Goal: Information Seeking & Learning: Find specific fact

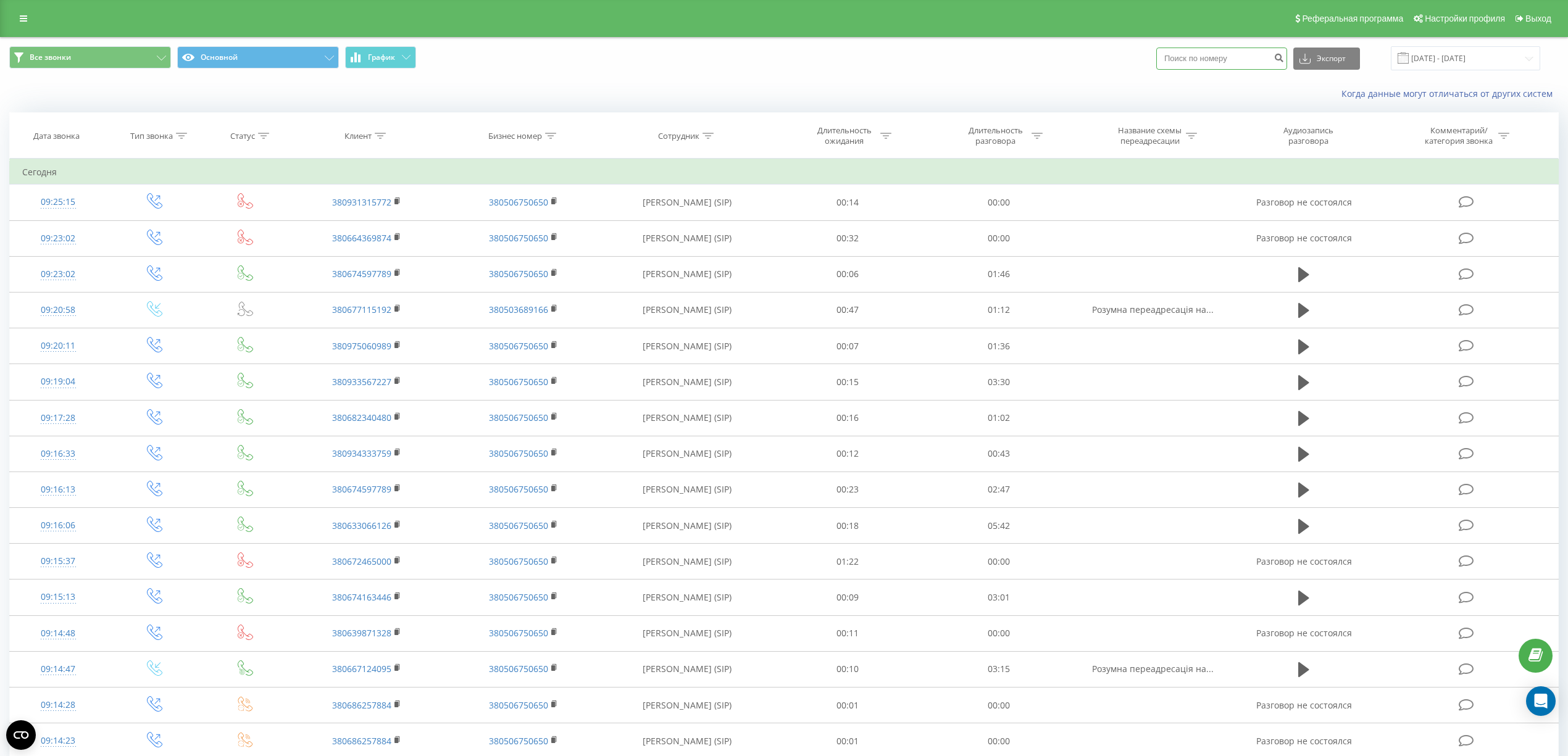
click at [1235, 60] on input at bounding box center [1222, 58] width 131 height 22
paste input "0672465000"
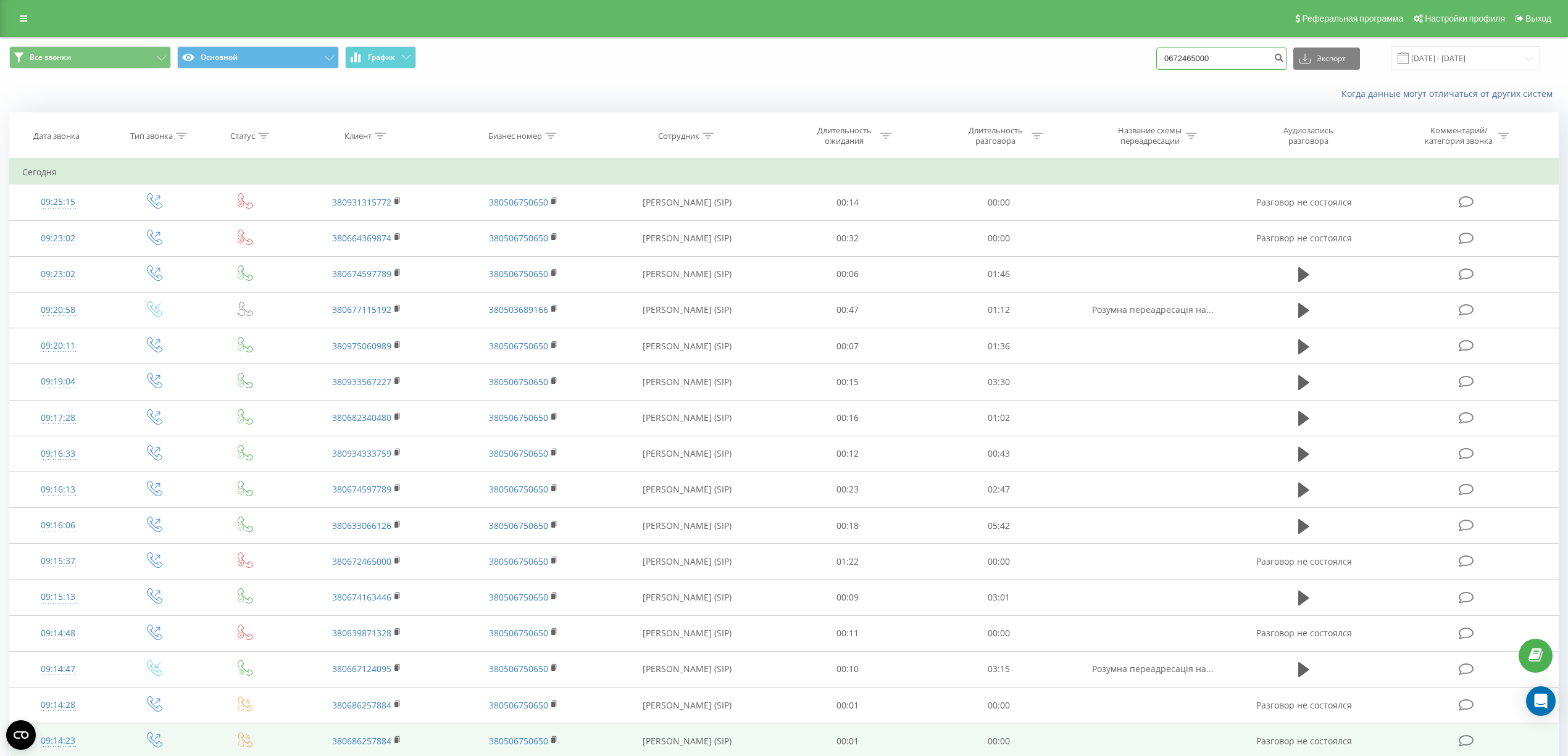
type input "0672465000"
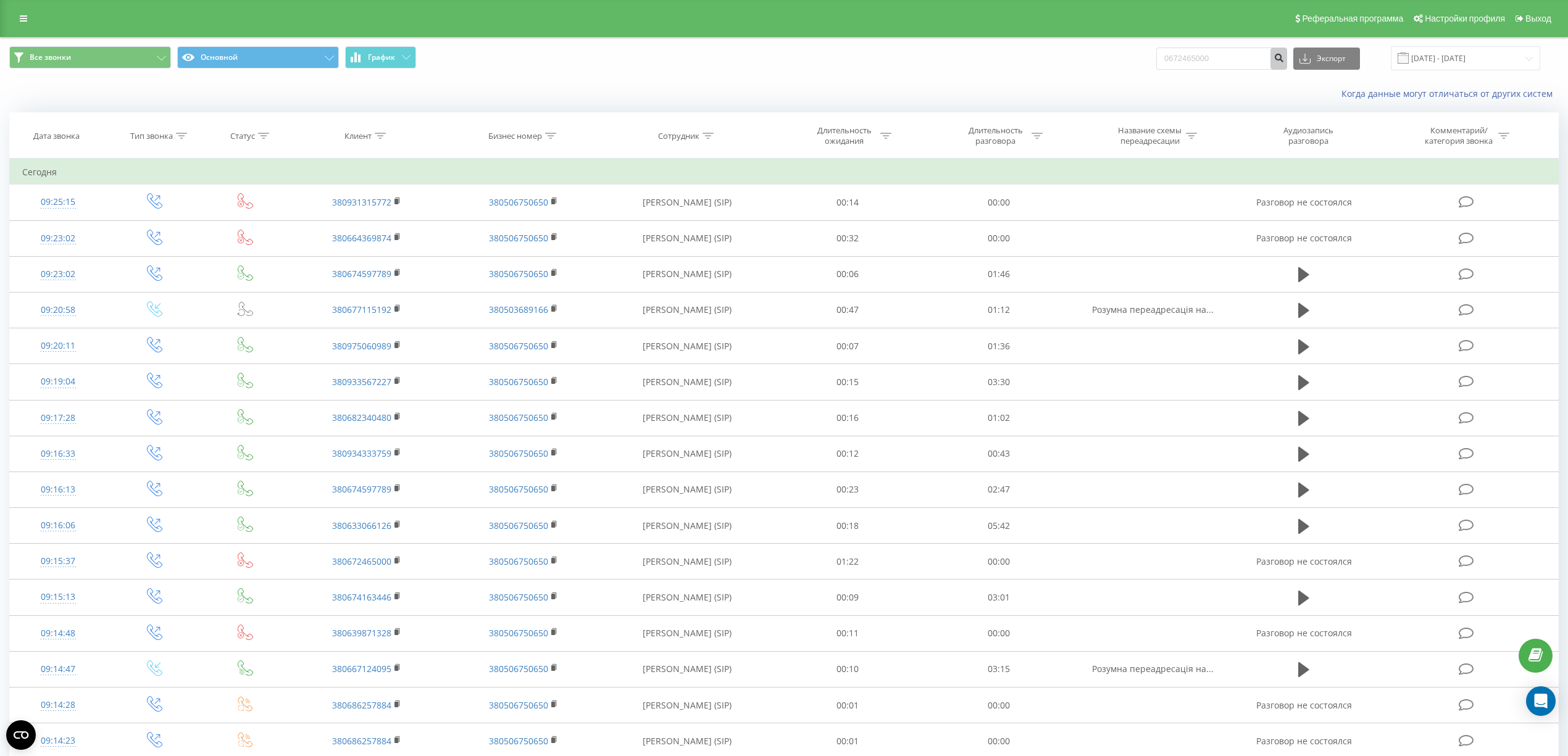
click at [1284, 59] on icon "submit" at bounding box center [1278, 56] width 11 height 7
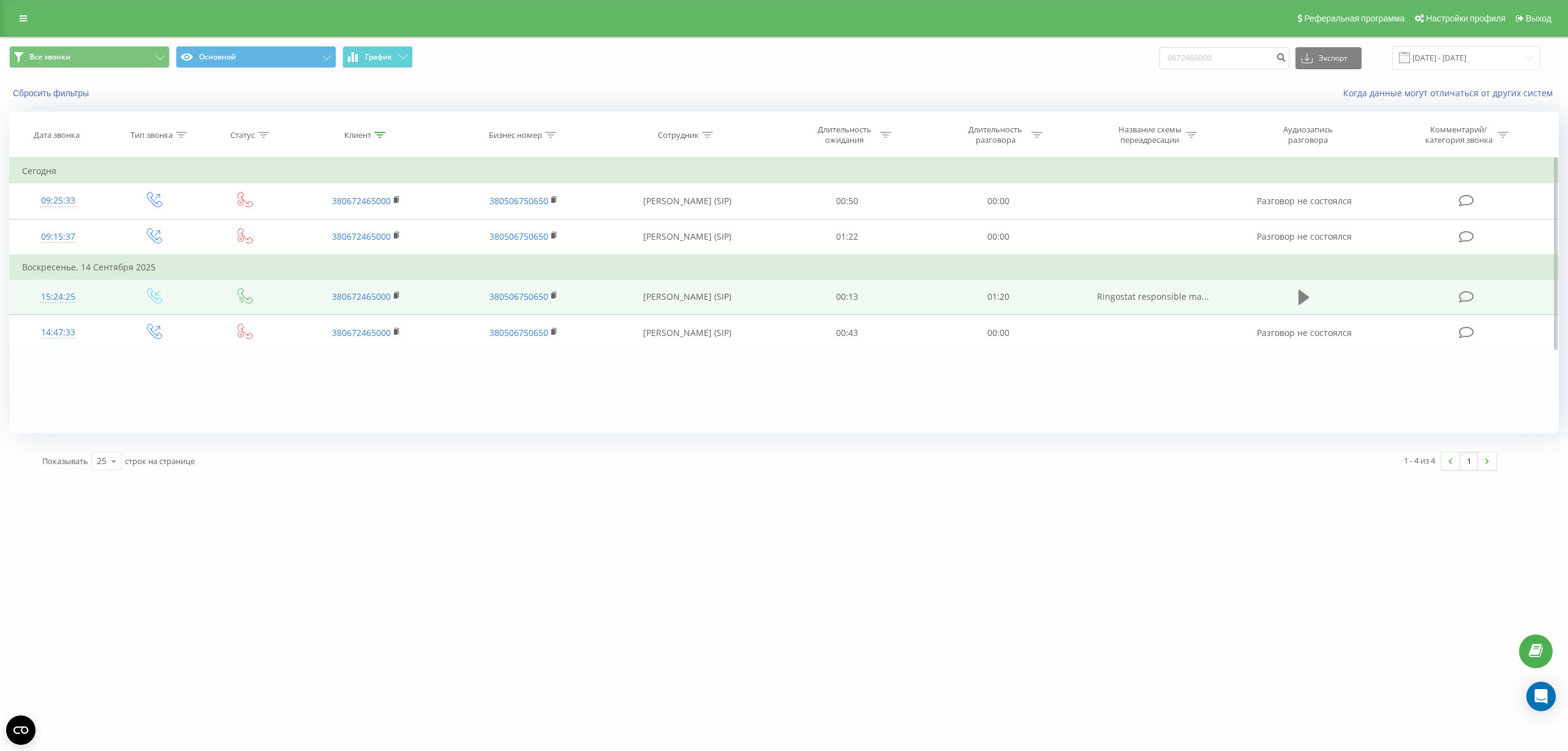
click at [1302, 296] on icon at bounding box center [1304, 297] width 11 height 14
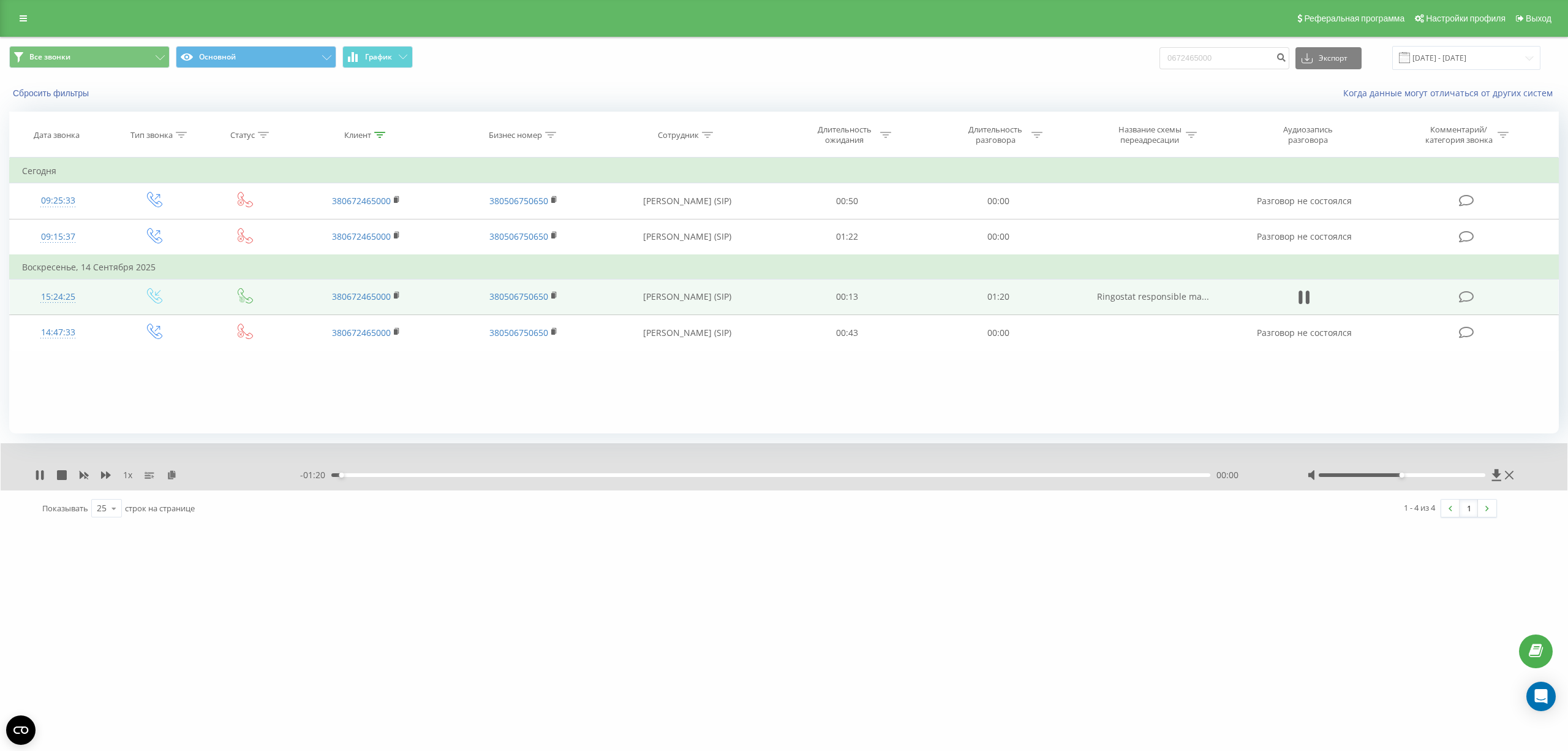
click at [449, 479] on div "- 01:20 00:00 00:00" at bounding box center [788, 475] width 977 height 13
click at [454, 476] on div "00:01" at bounding box center [770, 475] width 879 height 4
click at [510, 473] on div "00:12" at bounding box center [770, 475] width 879 height 4
click at [683, 479] on div "- 01:03 00:17 00:17" at bounding box center [788, 475] width 977 height 13
drag, startPoint x: 701, startPoint y: 474, endPoint x: 733, endPoint y: 474, distance: 32.0
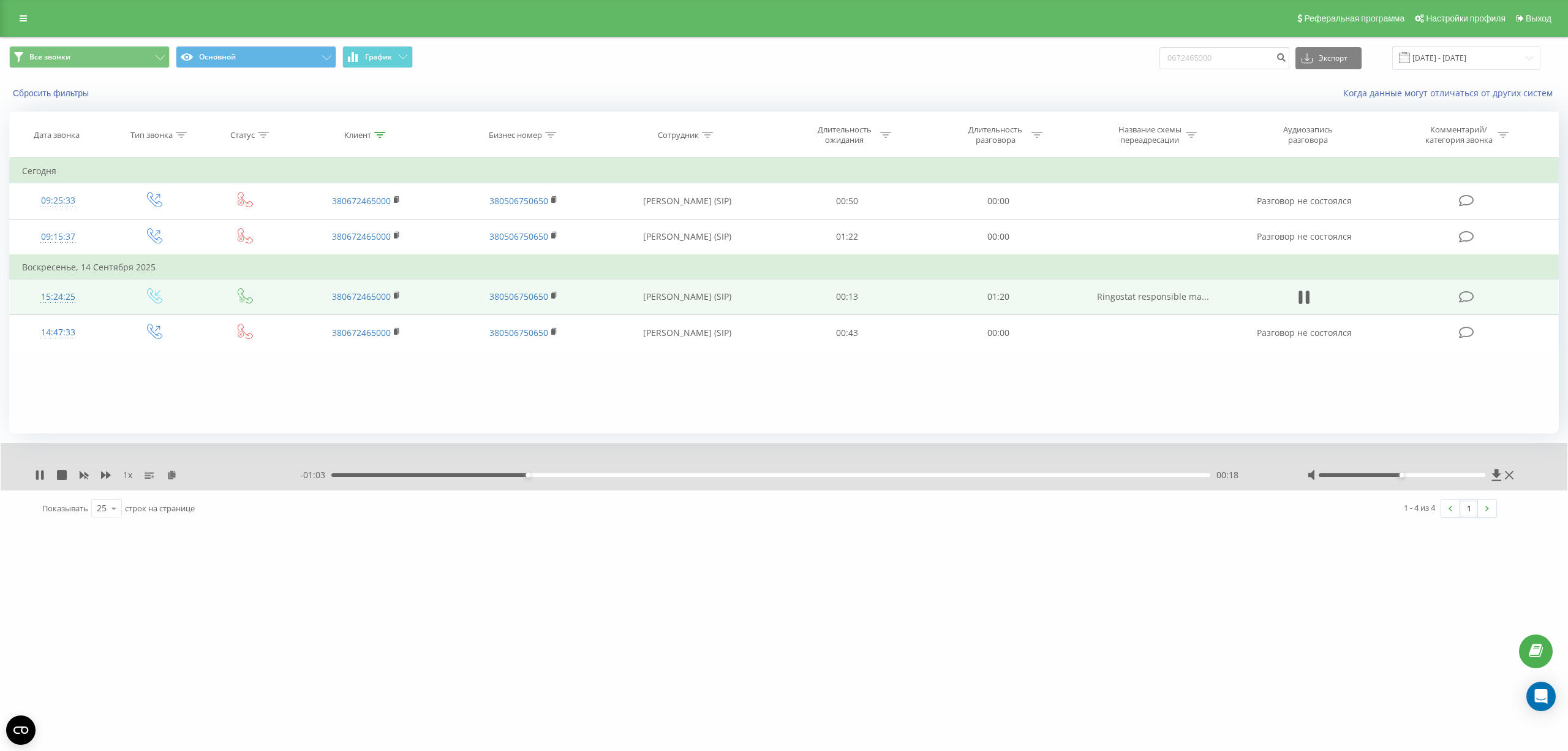
click at [702, 474] on div "00:18" at bounding box center [770, 475] width 879 height 4
click at [858, 477] on div "00:37" at bounding box center [770, 475] width 879 height 4
click at [1034, 476] on div "01:05" at bounding box center [770, 475] width 879 height 4
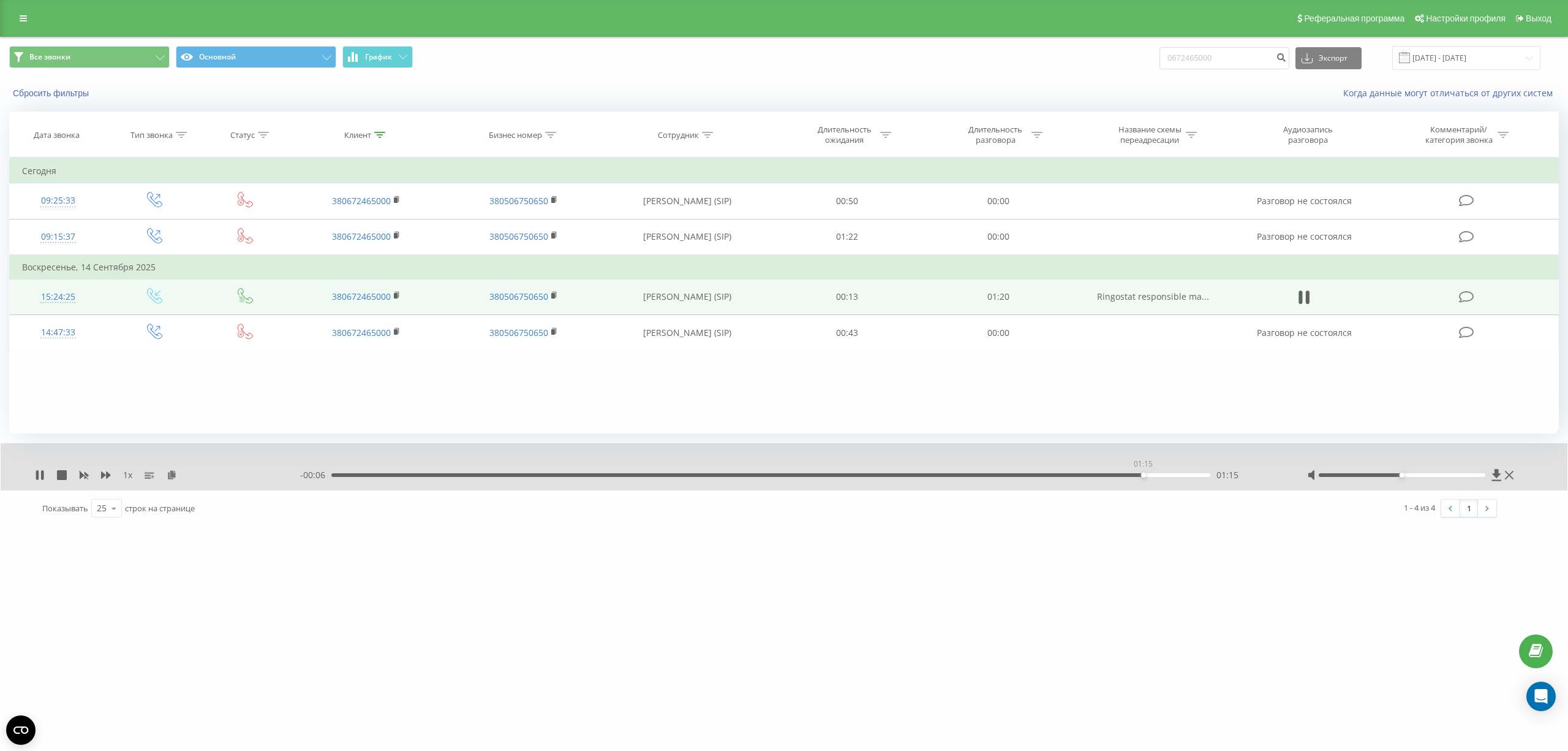
drag, startPoint x: 1143, startPoint y: 474, endPoint x: 1224, endPoint y: 477, distance: 81.1
click at [1143, 476] on div "01:15" at bounding box center [770, 475] width 879 height 4
click at [26, 21] on icon at bounding box center [23, 19] width 7 height 9
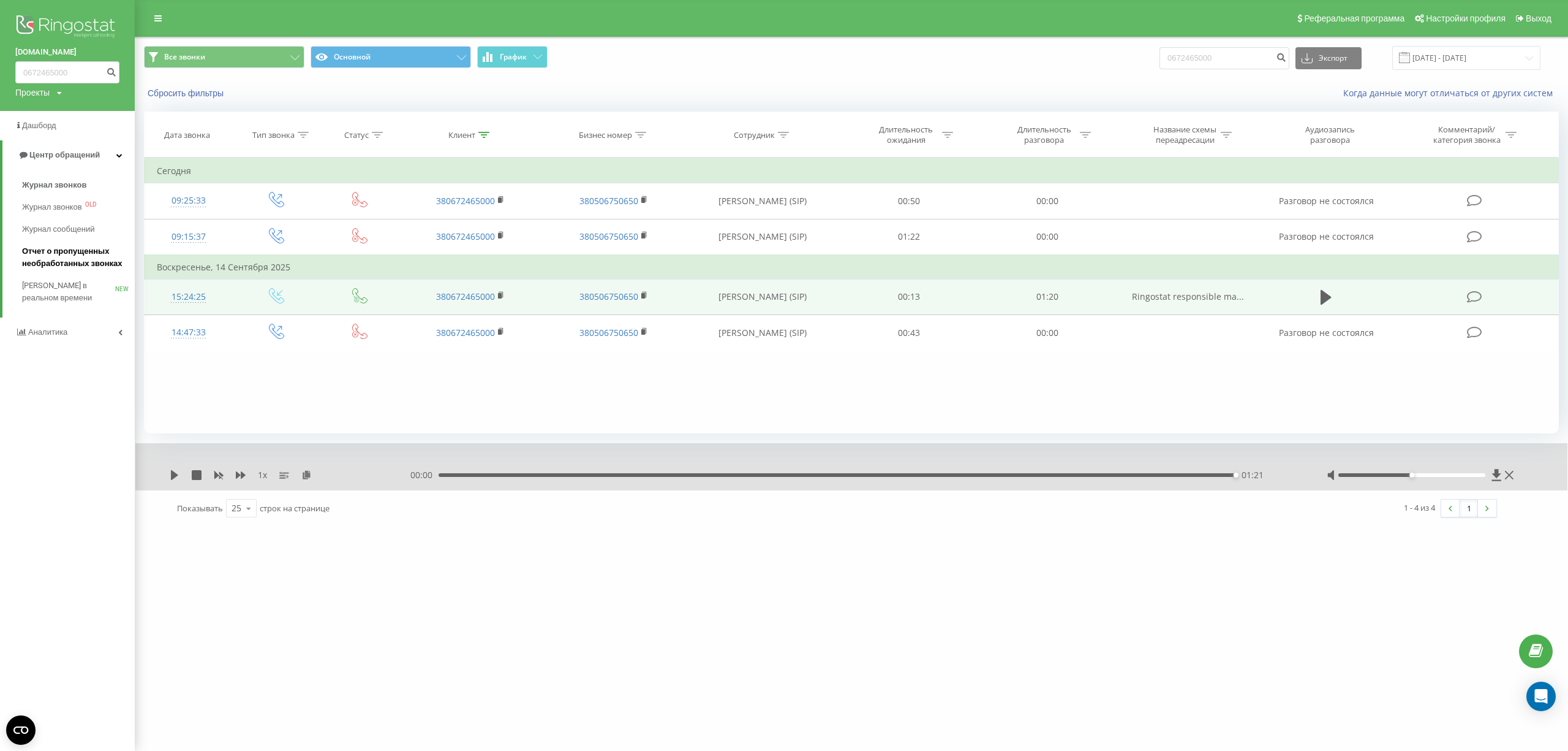
click at [71, 265] on span "Отчет о пропущенных необработанных звонках" at bounding box center [75, 257] width 106 height 24
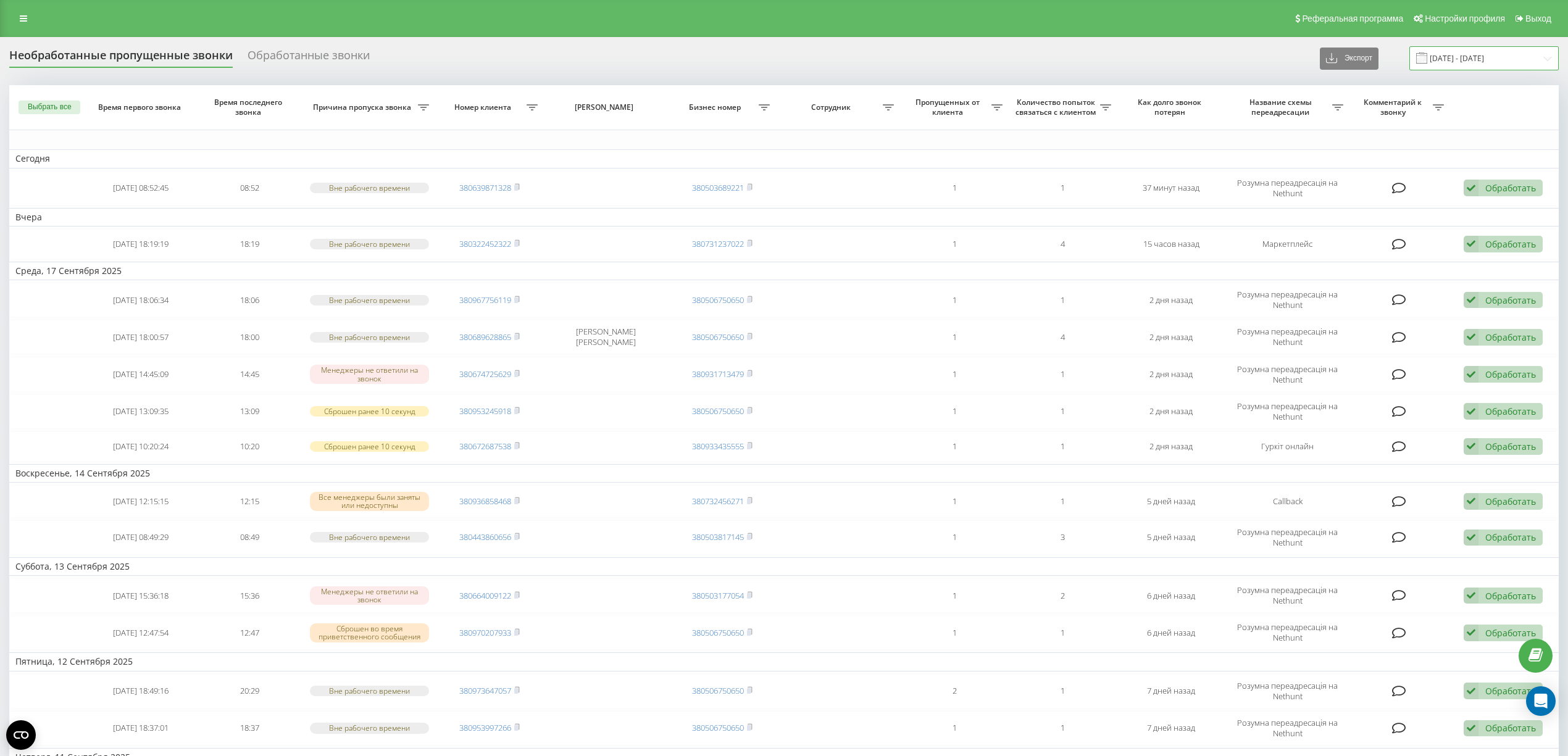
click at [1483, 57] on input "19.08.2025 - 19.09.2025" at bounding box center [1483, 58] width 149 height 24
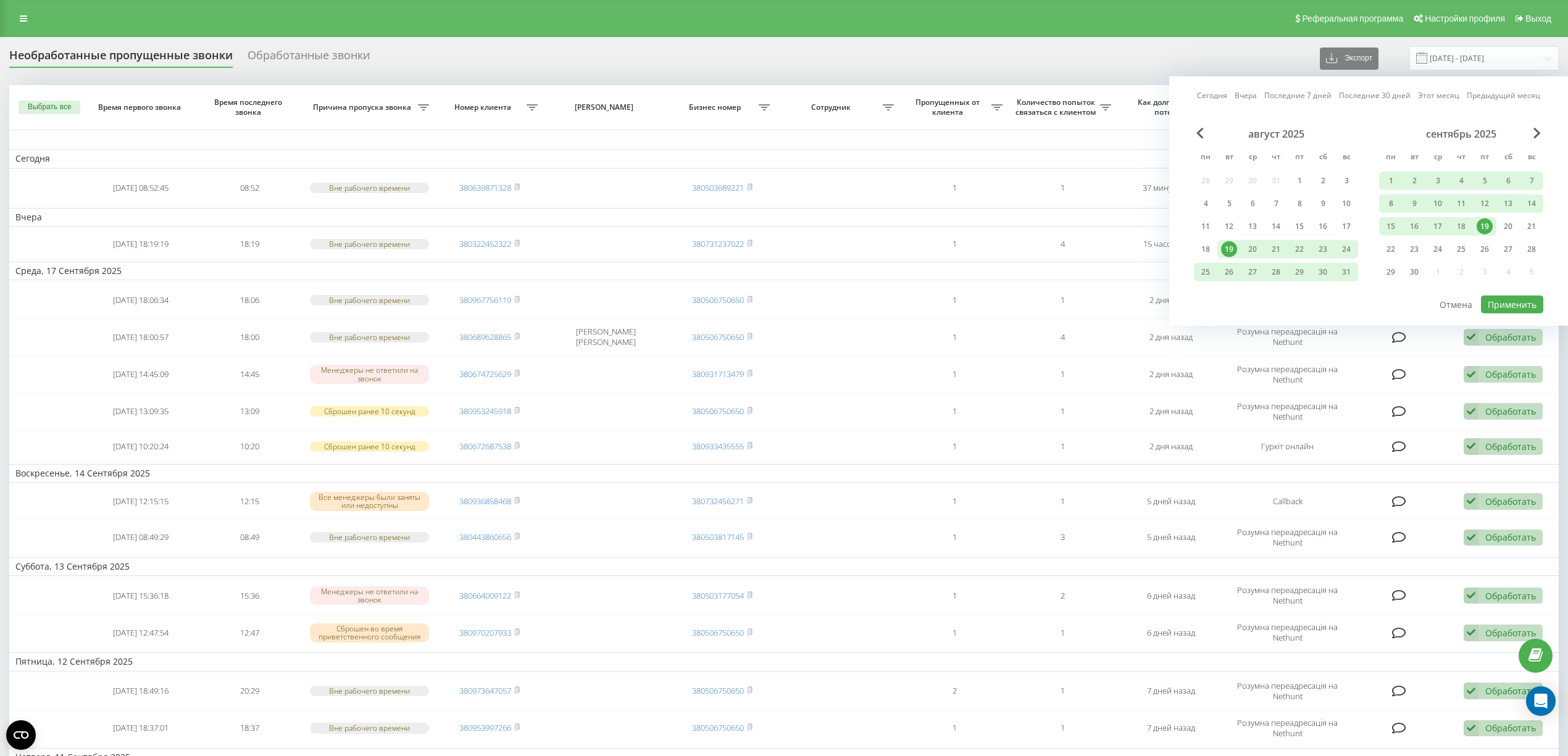
click at [1213, 92] on link "Сегодня" at bounding box center [1212, 95] width 31 height 12
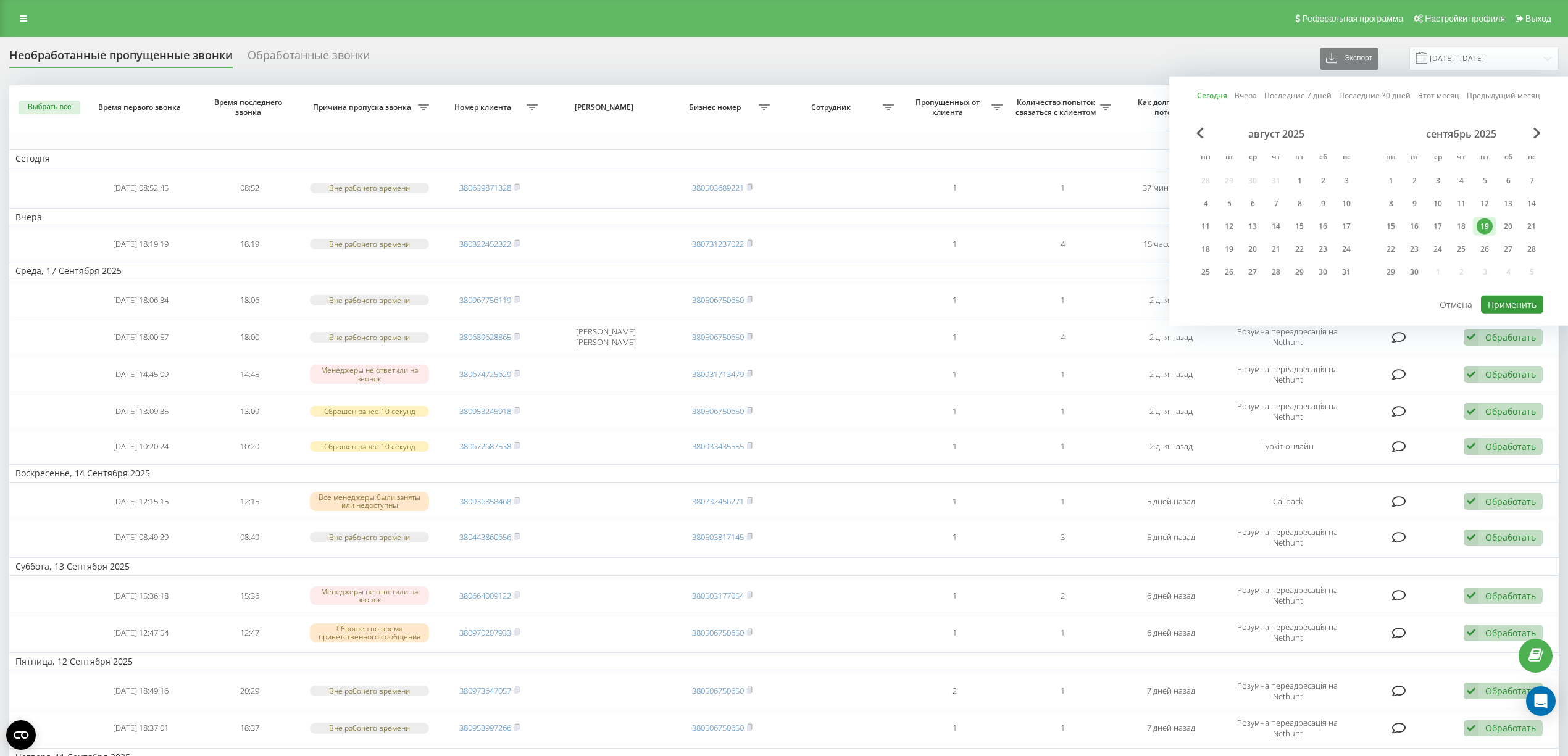
click at [1517, 297] on button "Применить" at bounding box center [1511, 305] width 62 height 18
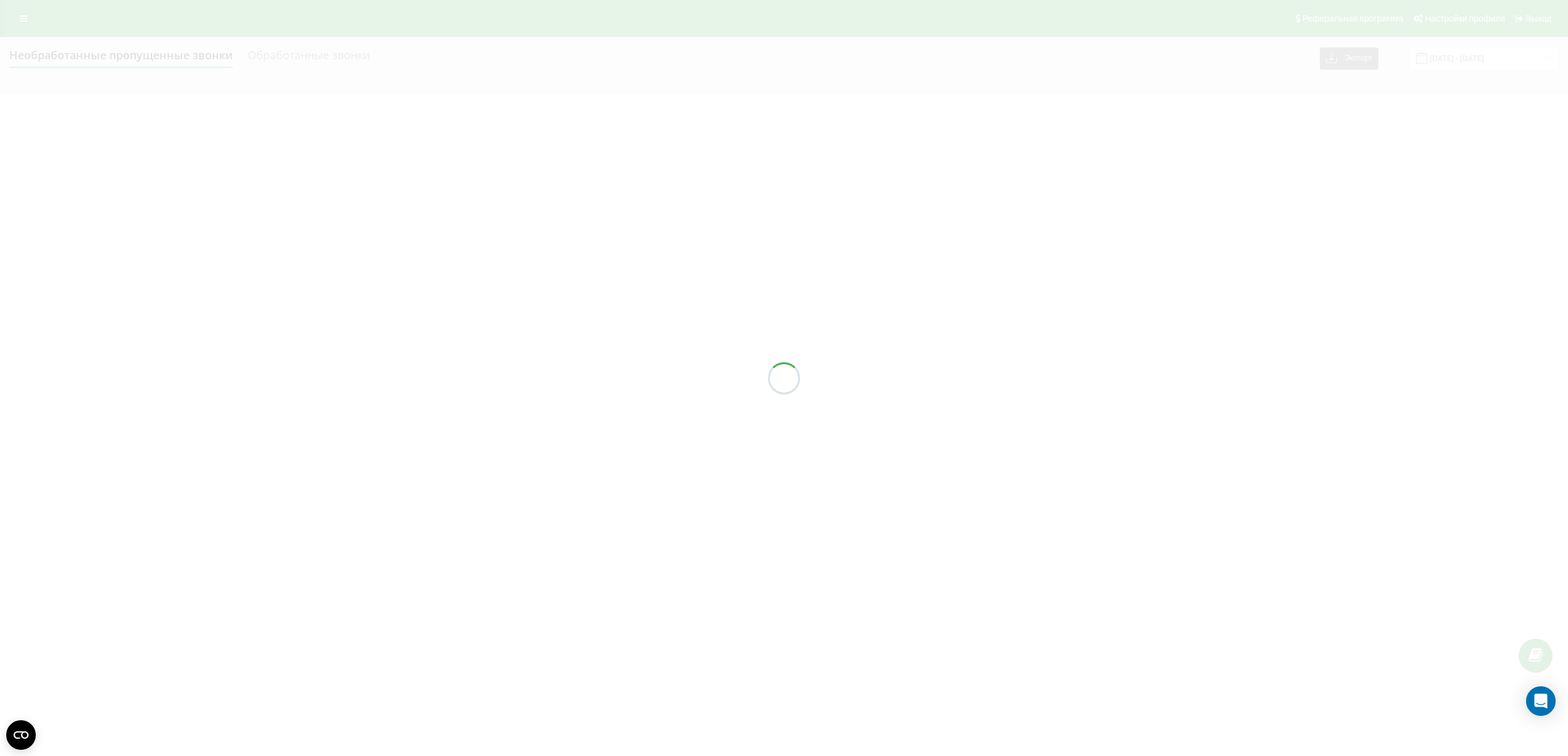
type input "[DATE] - [DATE]"
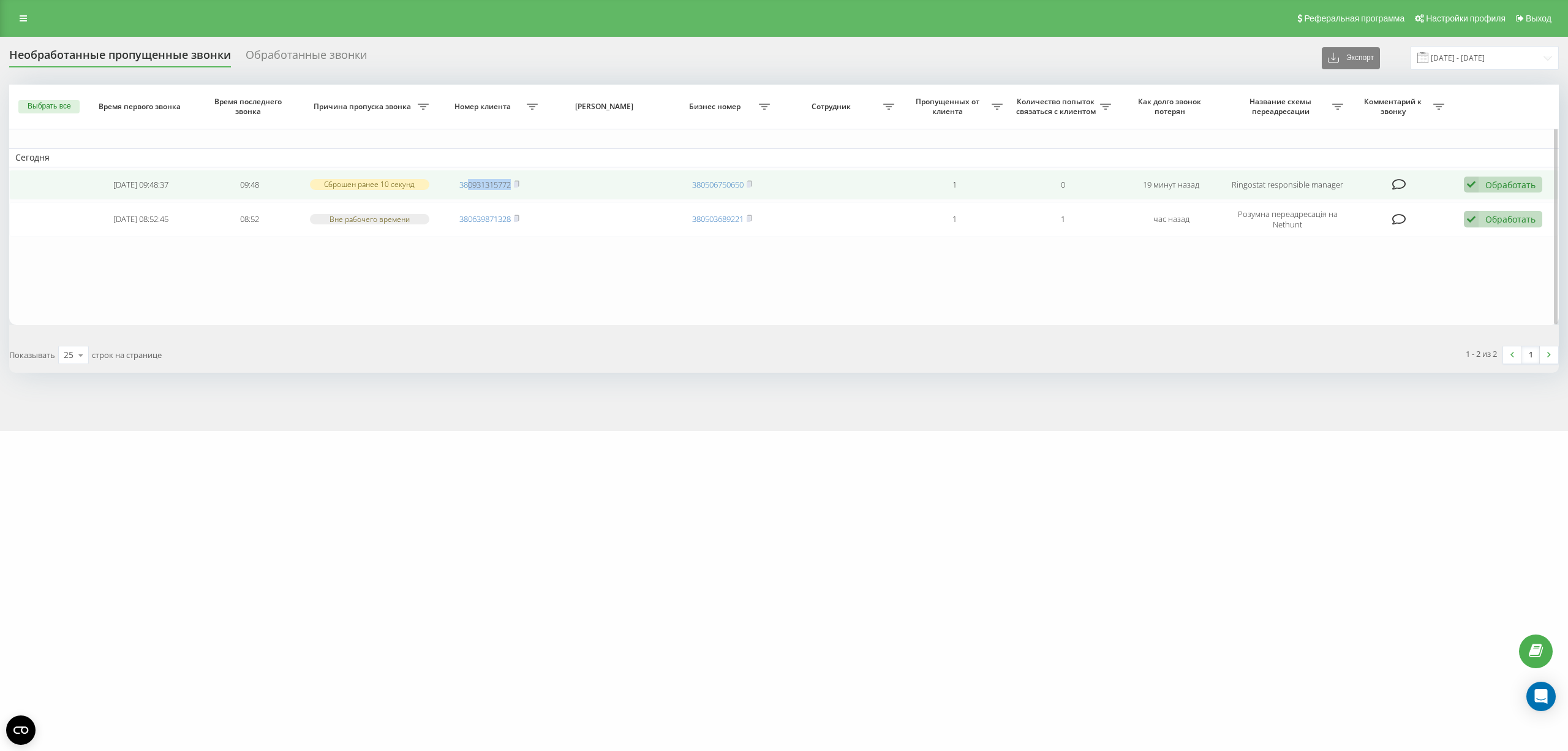
drag, startPoint x: 513, startPoint y: 185, endPoint x: 466, endPoint y: 190, distance: 47.3
click at [466, 190] on td "380931315772" at bounding box center [489, 185] width 108 height 30
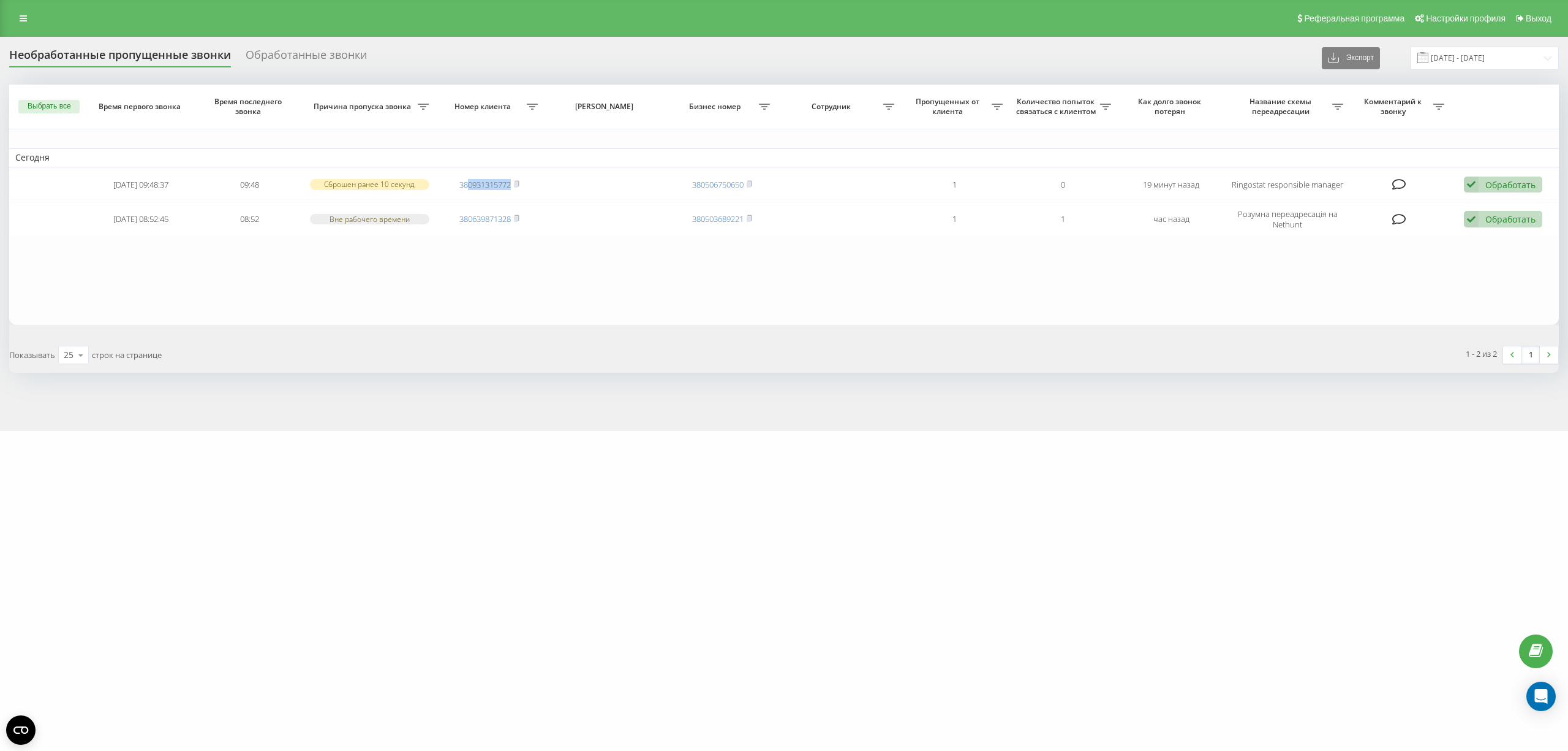
copy link "0931315772"
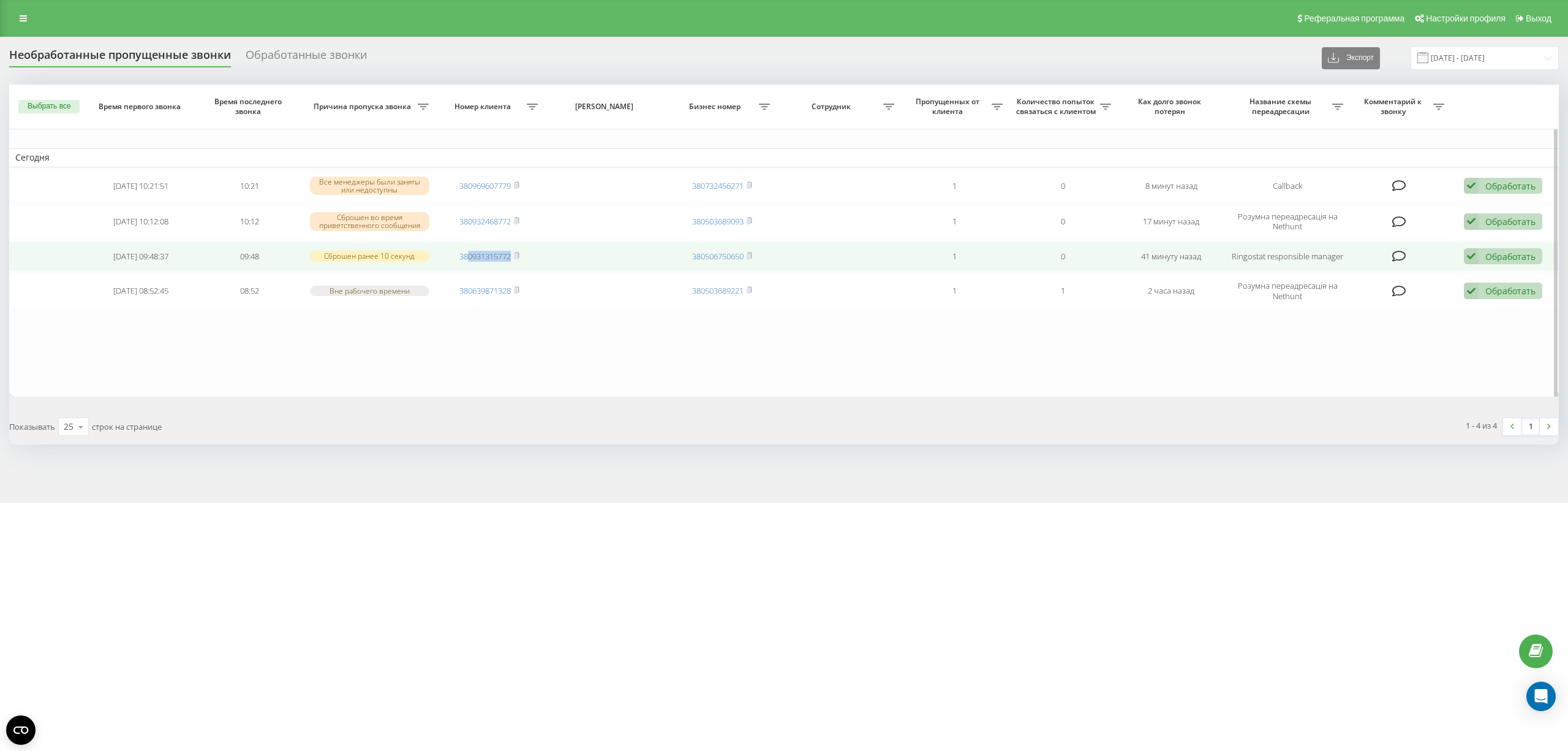
drag, startPoint x: 515, startPoint y: 258, endPoint x: 467, endPoint y: 263, distance: 48.3
click at [467, 263] on td "380931315772" at bounding box center [489, 256] width 108 height 30
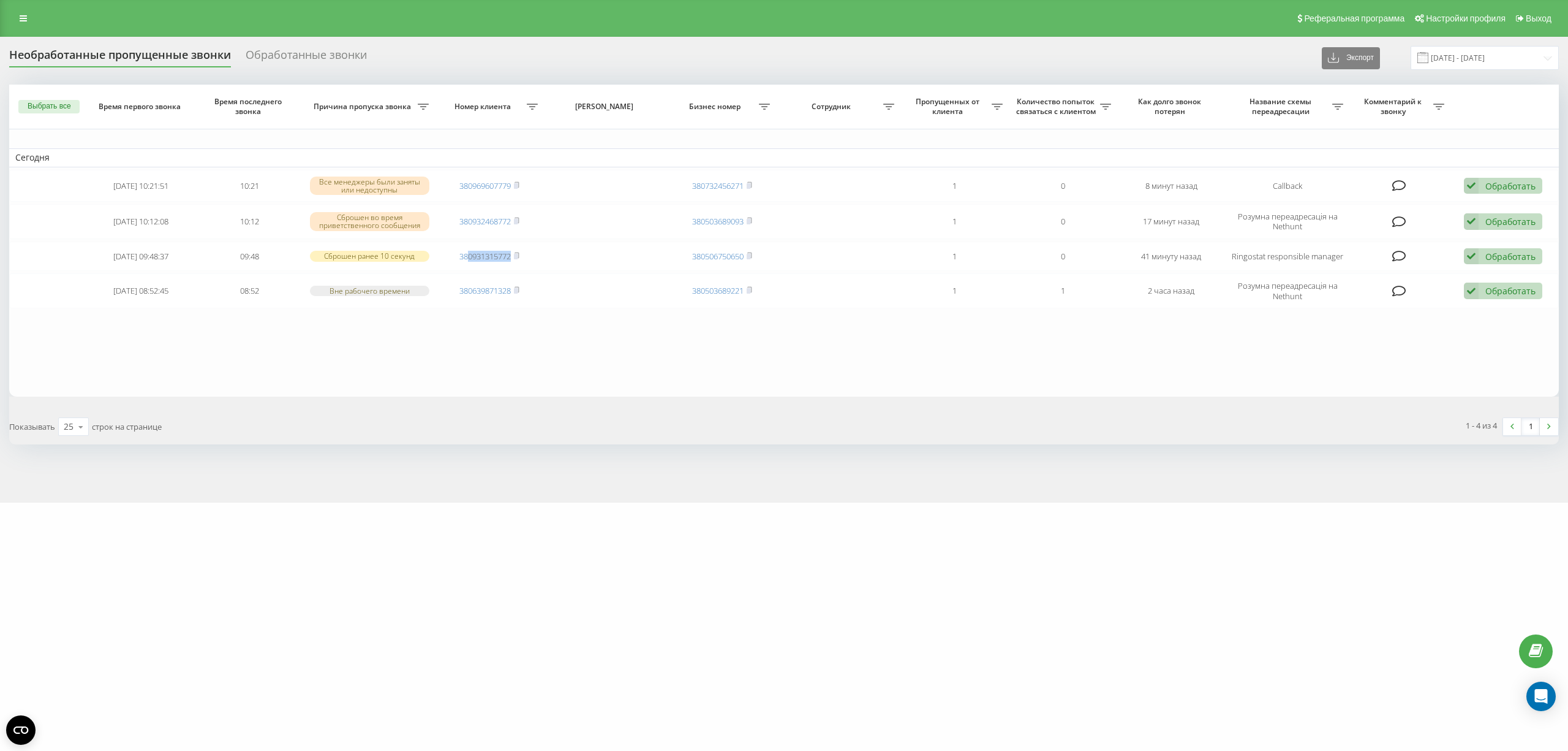
copy link "0931315772"
drag, startPoint x: 512, startPoint y: 224, endPoint x: 515, endPoint y: 448, distance: 224.0
click at [467, 229] on td "380932468772" at bounding box center [489, 221] width 108 height 34
copy link "0932468772"
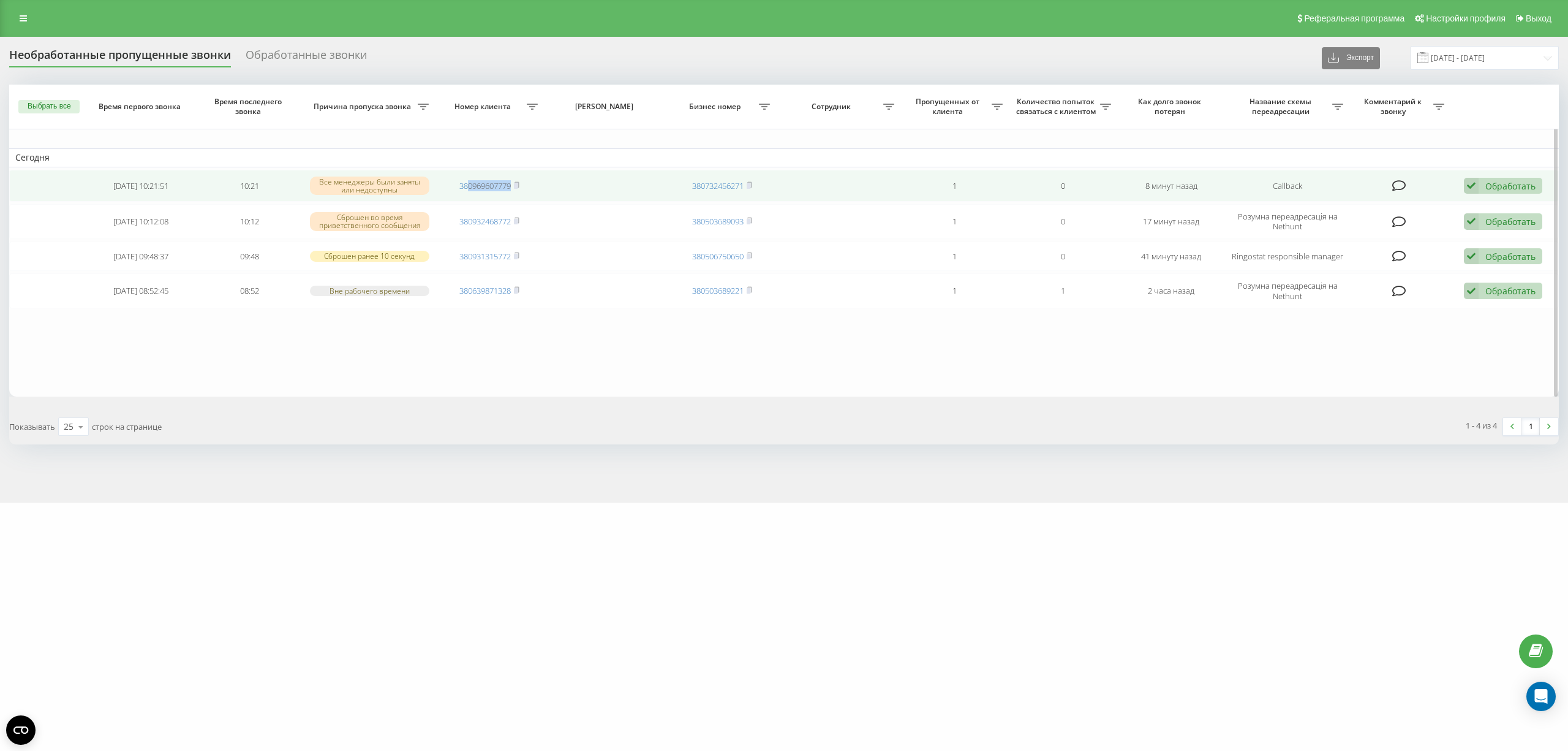
drag, startPoint x: 516, startPoint y: 187, endPoint x: 469, endPoint y: 195, distance: 47.7
click at [469, 195] on td "380969607779" at bounding box center [489, 186] width 108 height 32
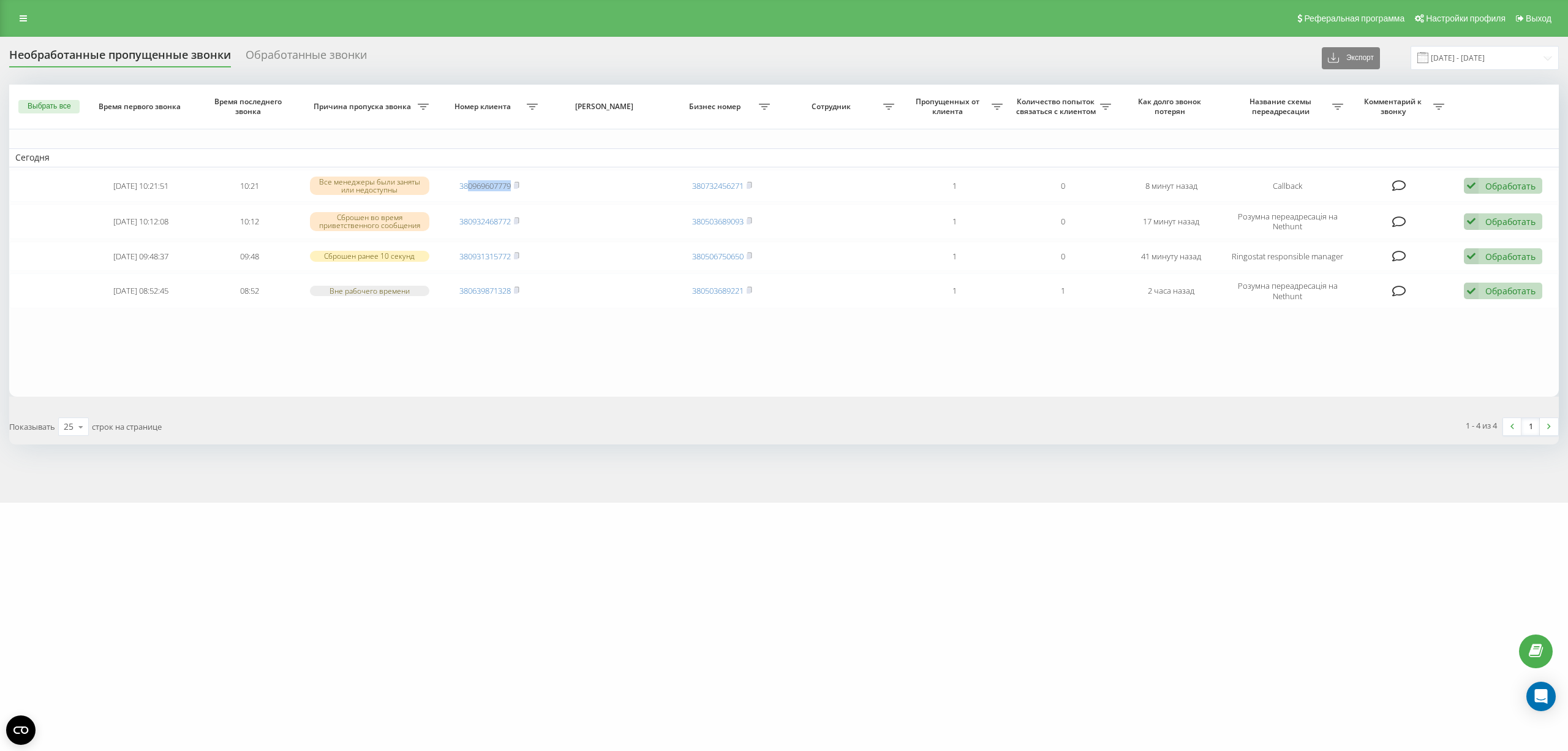
copy link "0969607779"
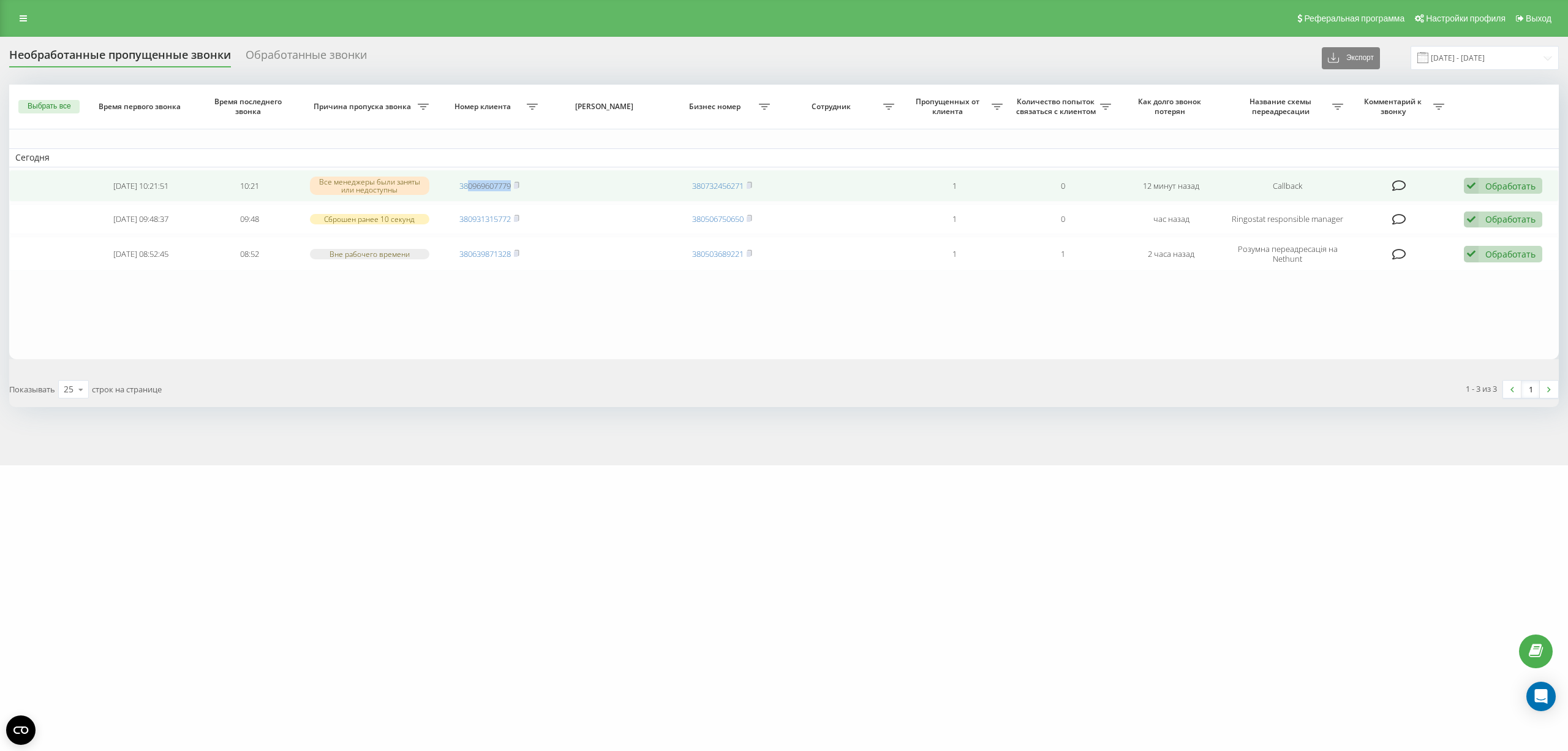
drag, startPoint x: 510, startPoint y: 188, endPoint x: 466, endPoint y: 193, distance: 44.3
click at [466, 193] on td "380969607779" at bounding box center [489, 186] width 108 height 32
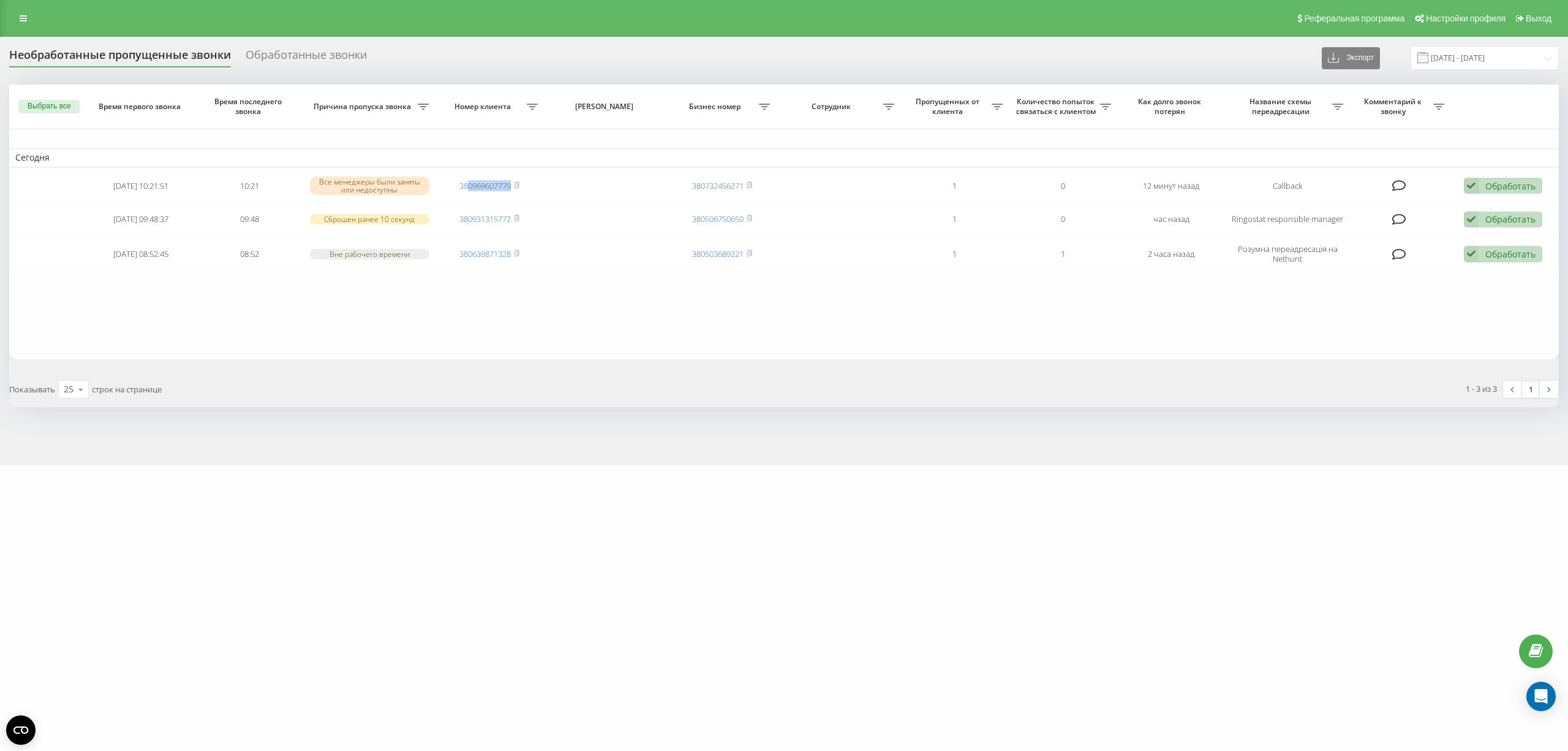
copy link "0969607779"
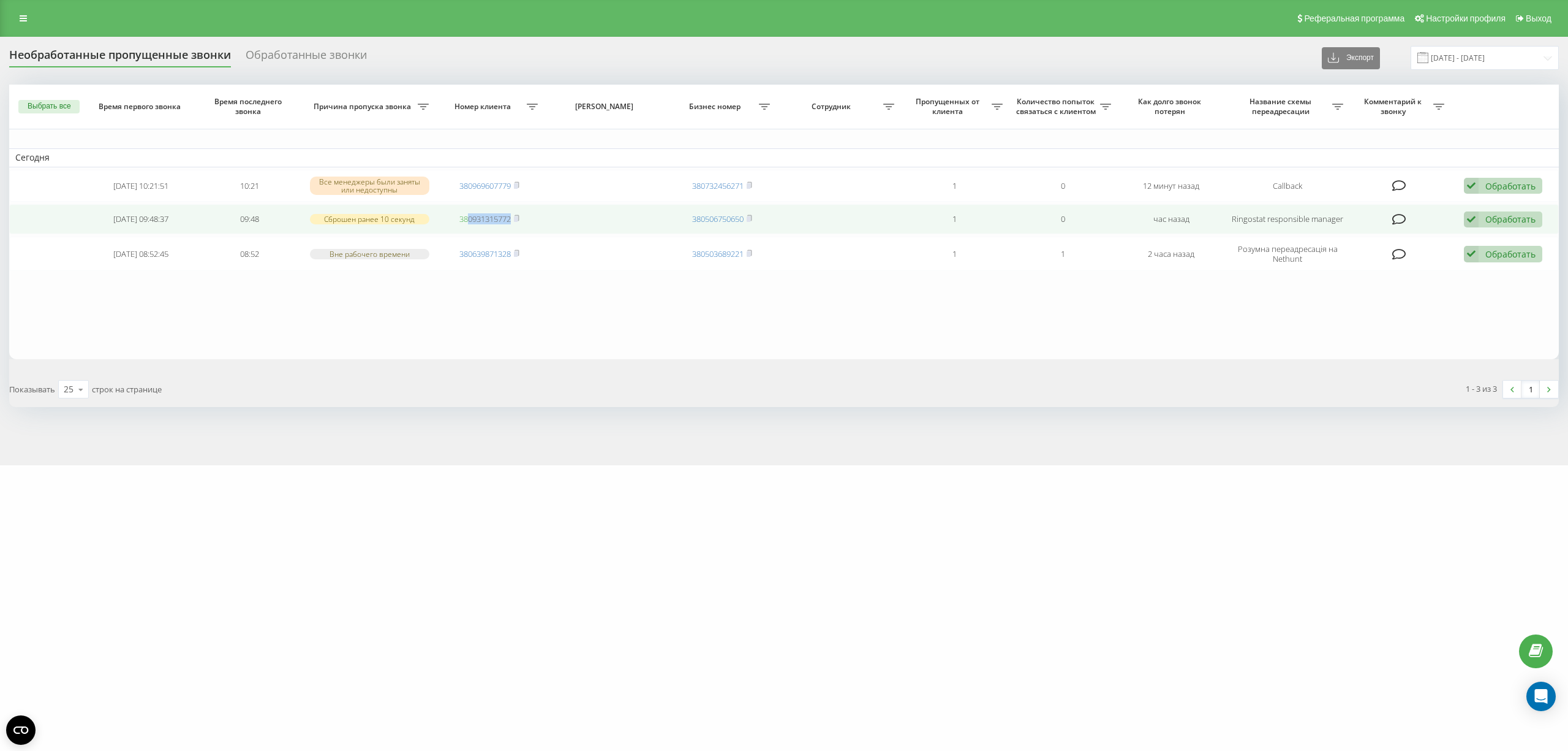
drag, startPoint x: 515, startPoint y: 221, endPoint x: 466, endPoint y: 224, distance: 49.1
click at [466, 224] on span "380931315772" at bounding box center [489, 219] width 60 height 11
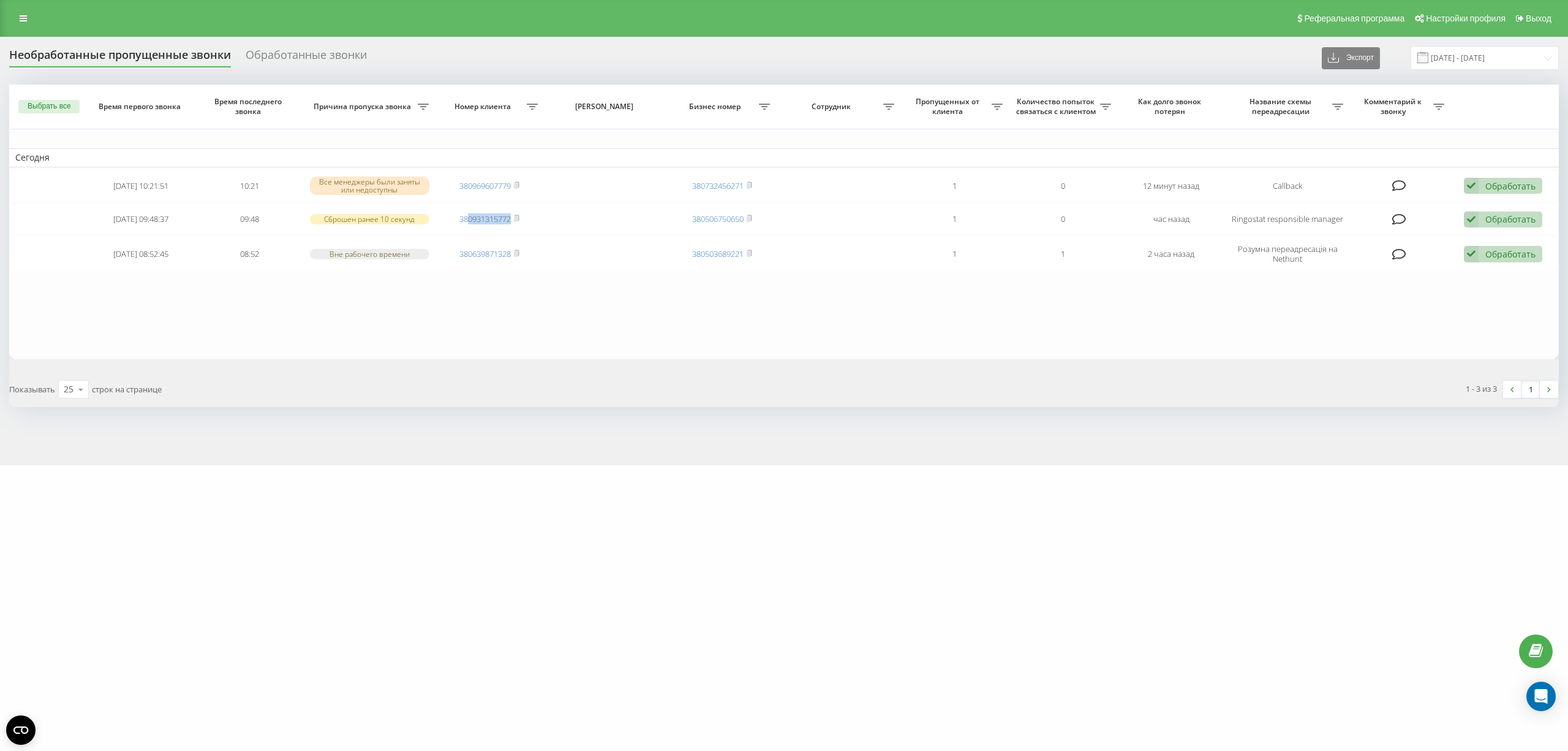
copy link "0931315772"
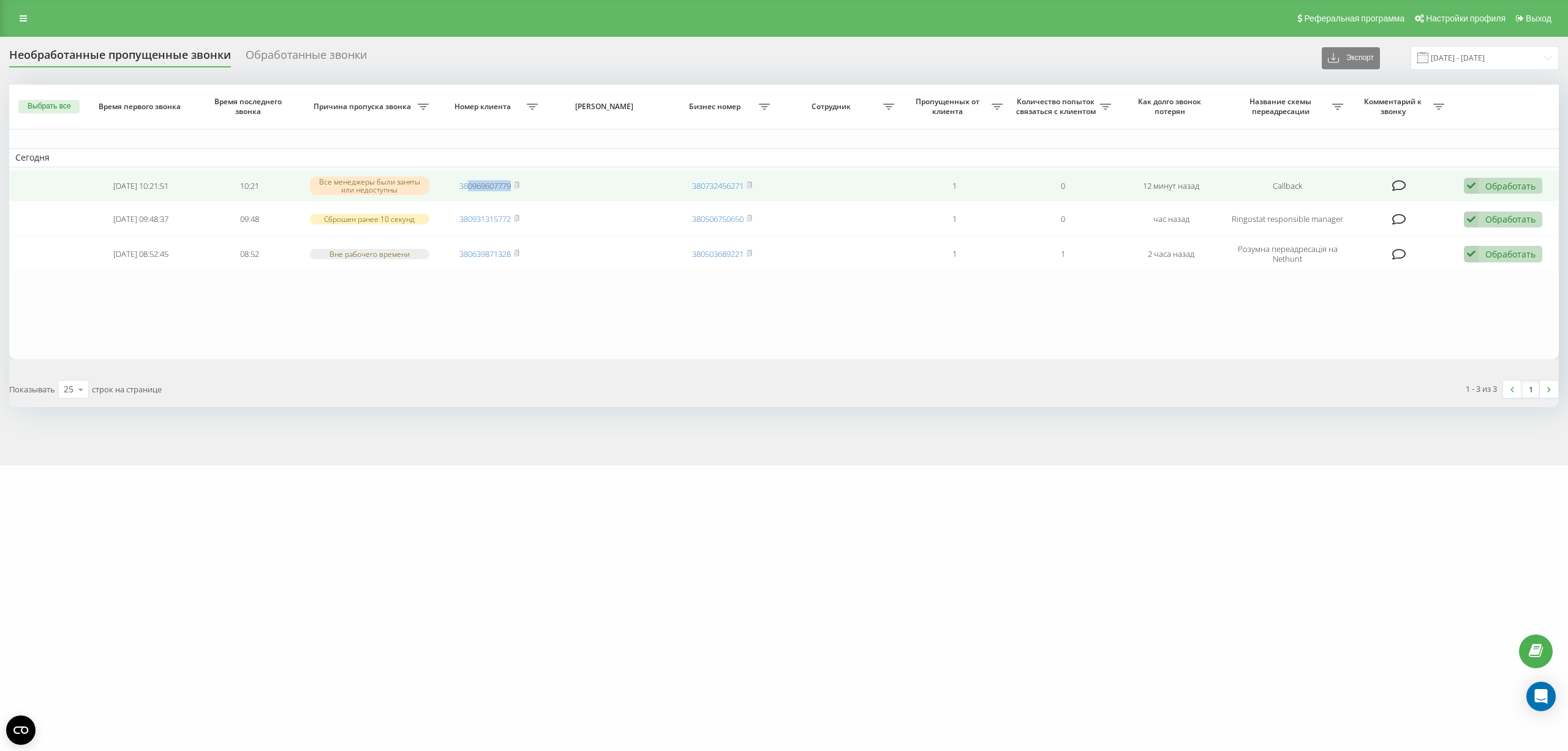
drag, startPoint x: 515, startPoint y: 188, endPoint x: 469, endPoint y: 194, distance: 46.4
click at [468, 194] on td "380969607779" at bounding box center [489, 186] width 108 height 32
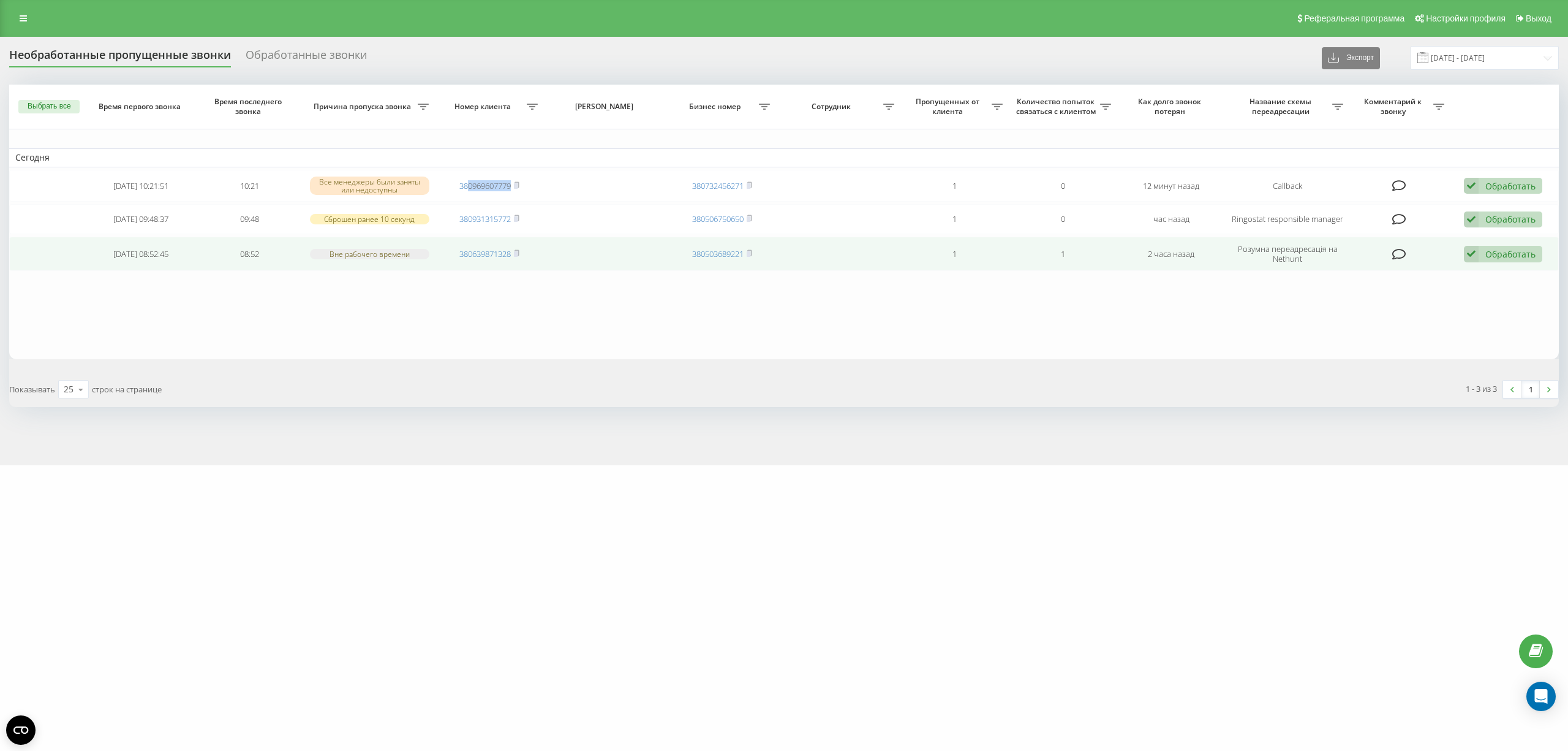
copy link "0969607779"
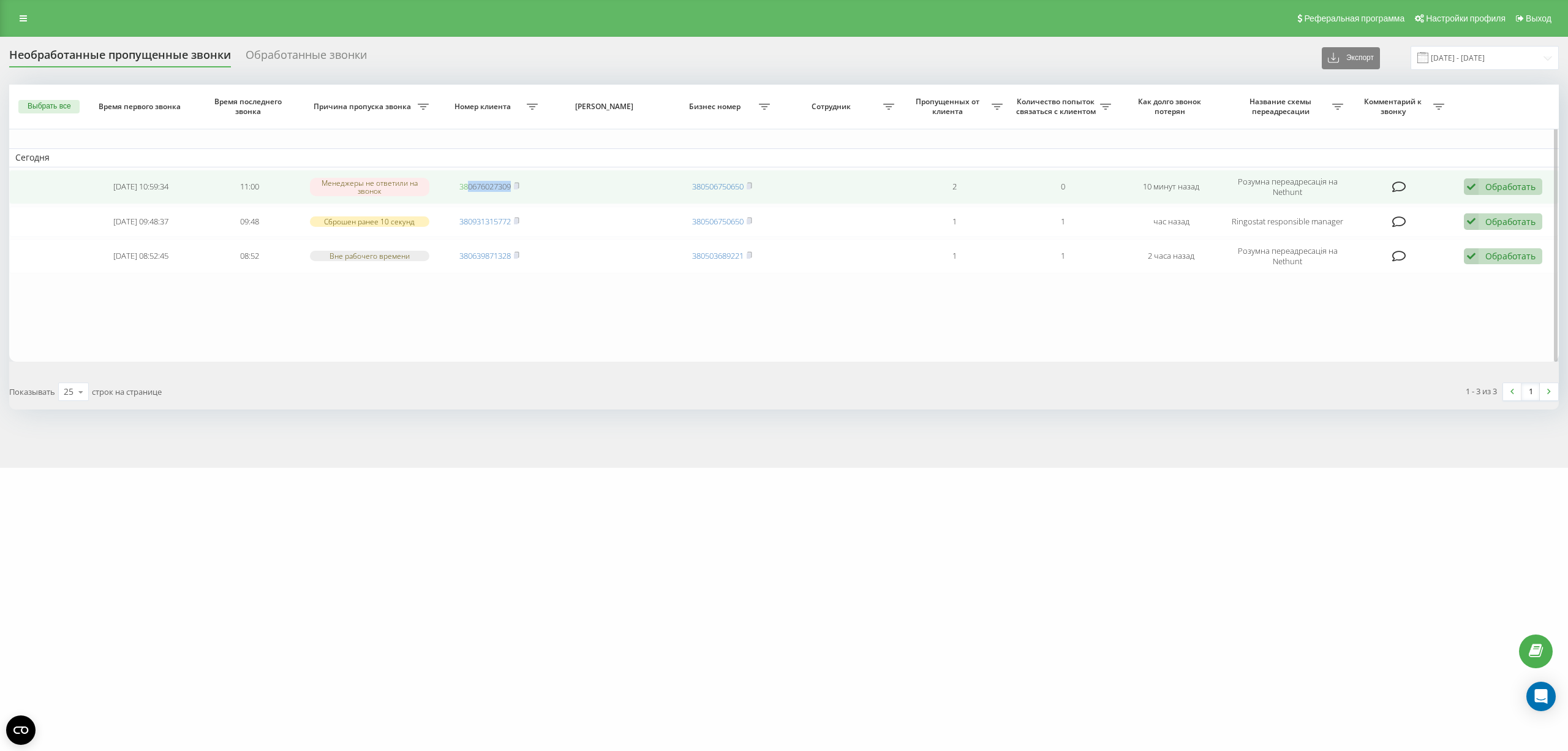
drag, startPoint x: 516, startPoint y: 188, endPoint x: 467, endPoint y: 191, distance: 49.1
click at [468, 191] on span "380676027309" at bounding box center [489, 186] width 60 height 11
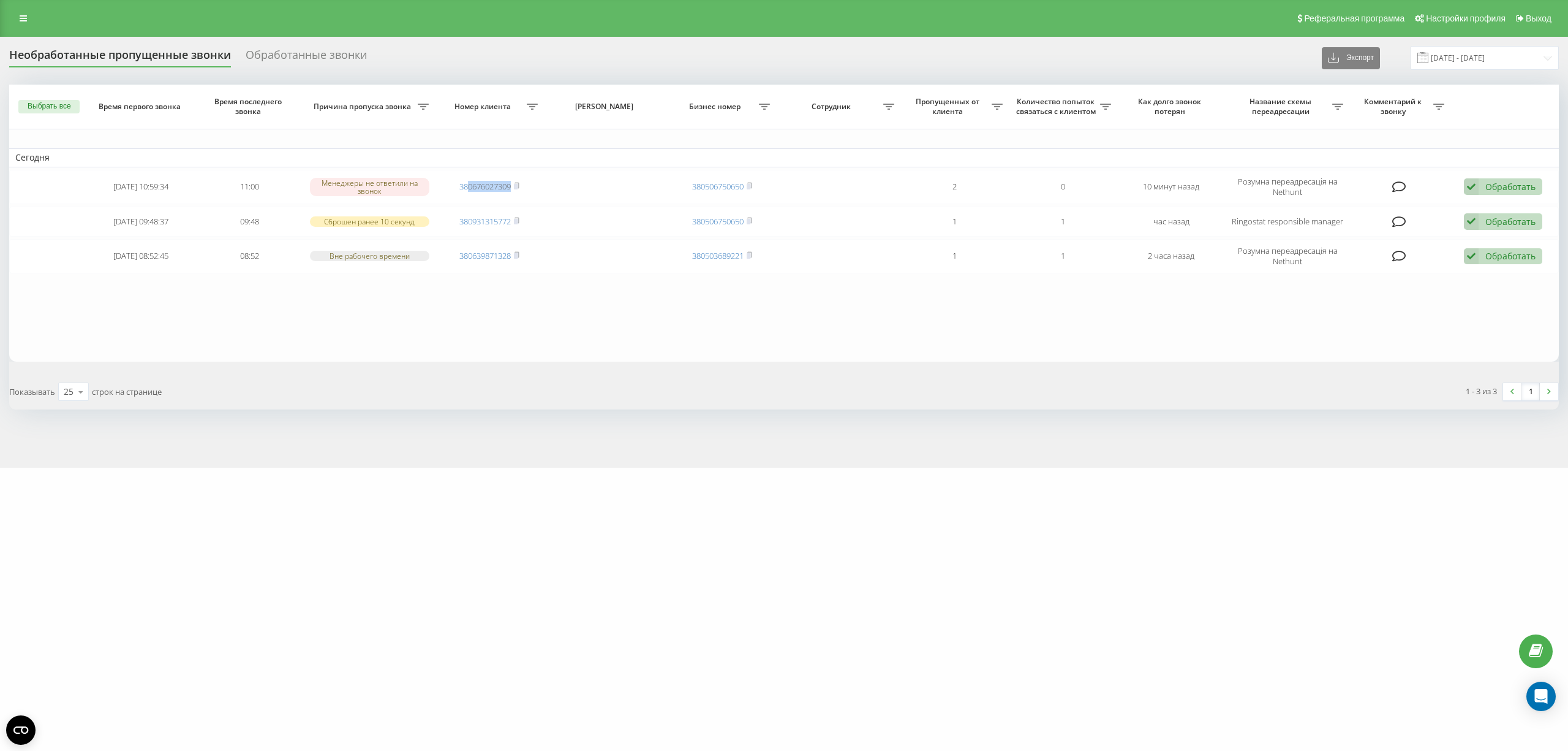
copy link "0676027309"
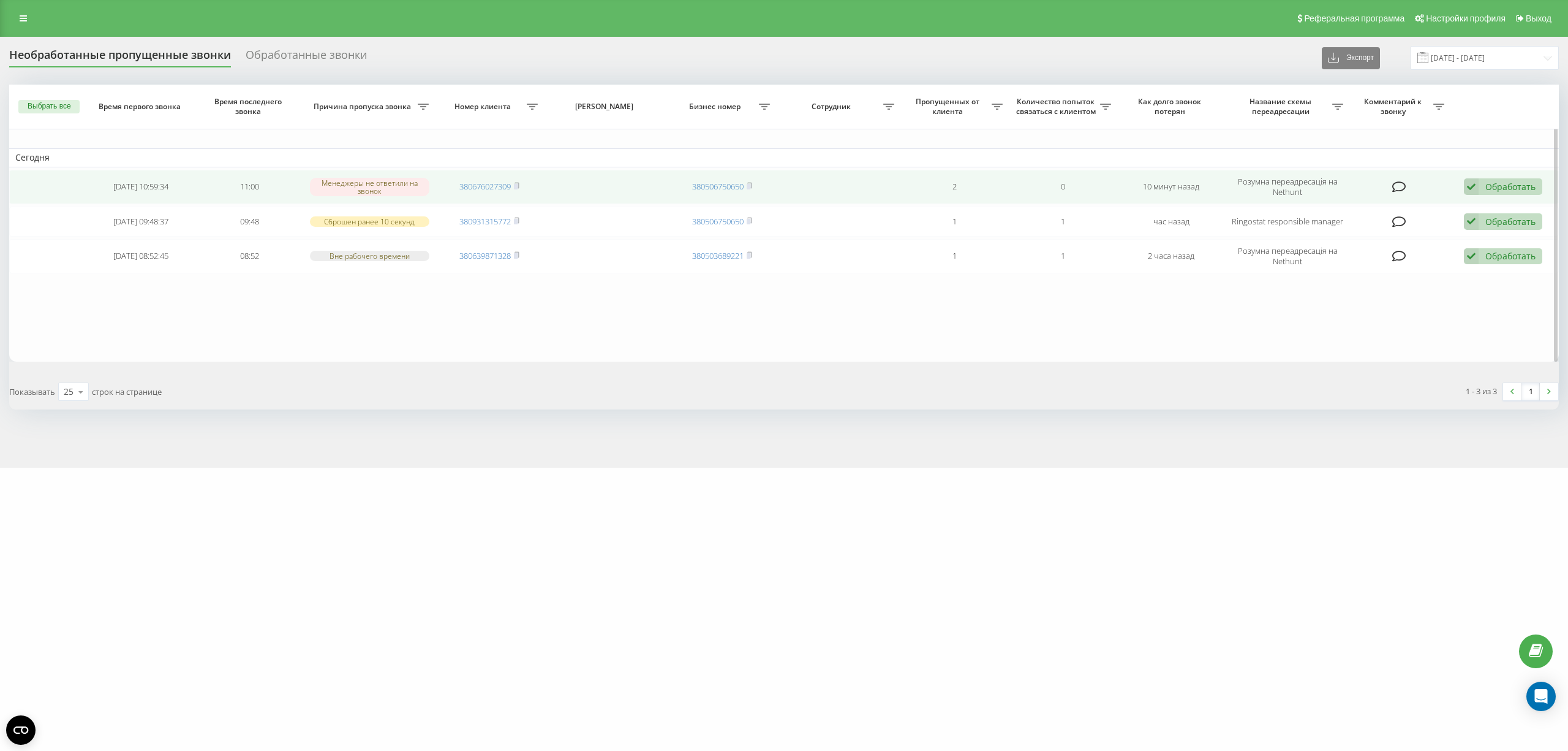
click at [559, 180] on td at bounding box center [606, 187] width 124 height 34
drag, startPoint x: 513, startPoint y: 188, endPoint x: 472, endPoint y: 192, distance: 41.2
click at [472, 192] on td "380676027309" at bounding box center [489, 187] width 108 height 34
drag, startPoint x: 516, startPoint y: 188, endPoint x: 469, endPoint y: 194, distance: 47.4
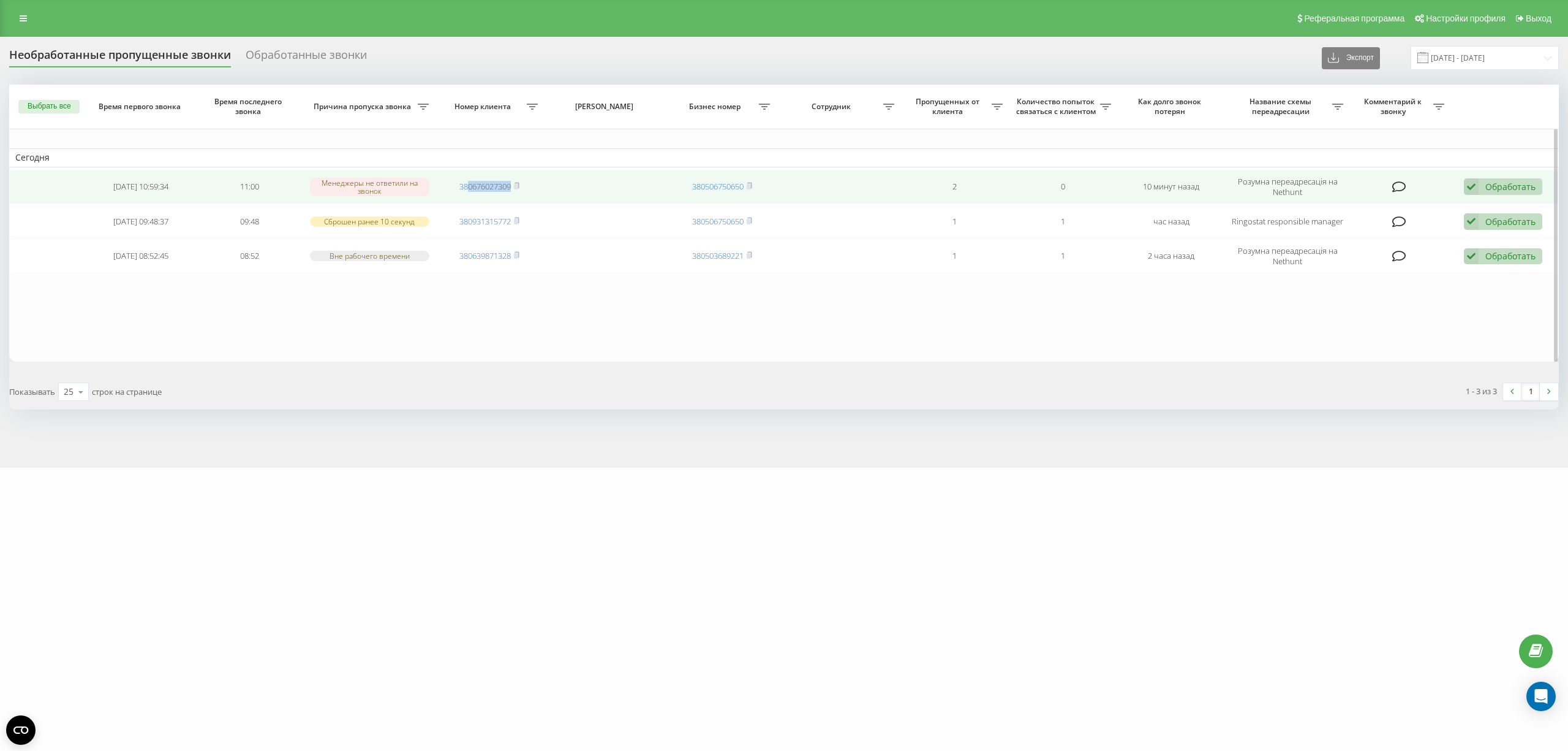
click at [469, 193] on td "380676027309" at bounding box center [489, 187] width 108 height 34
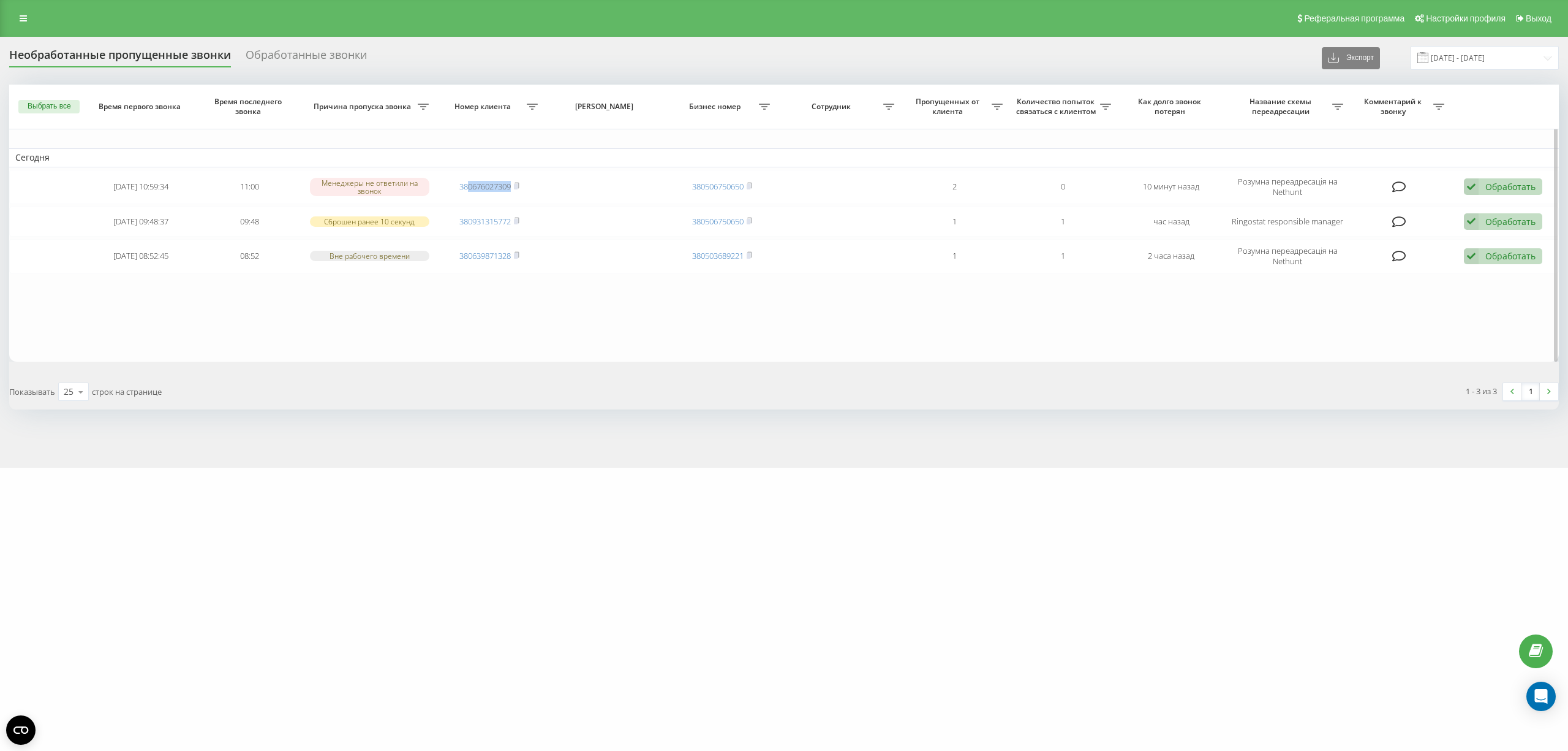
copy link "0676027309"
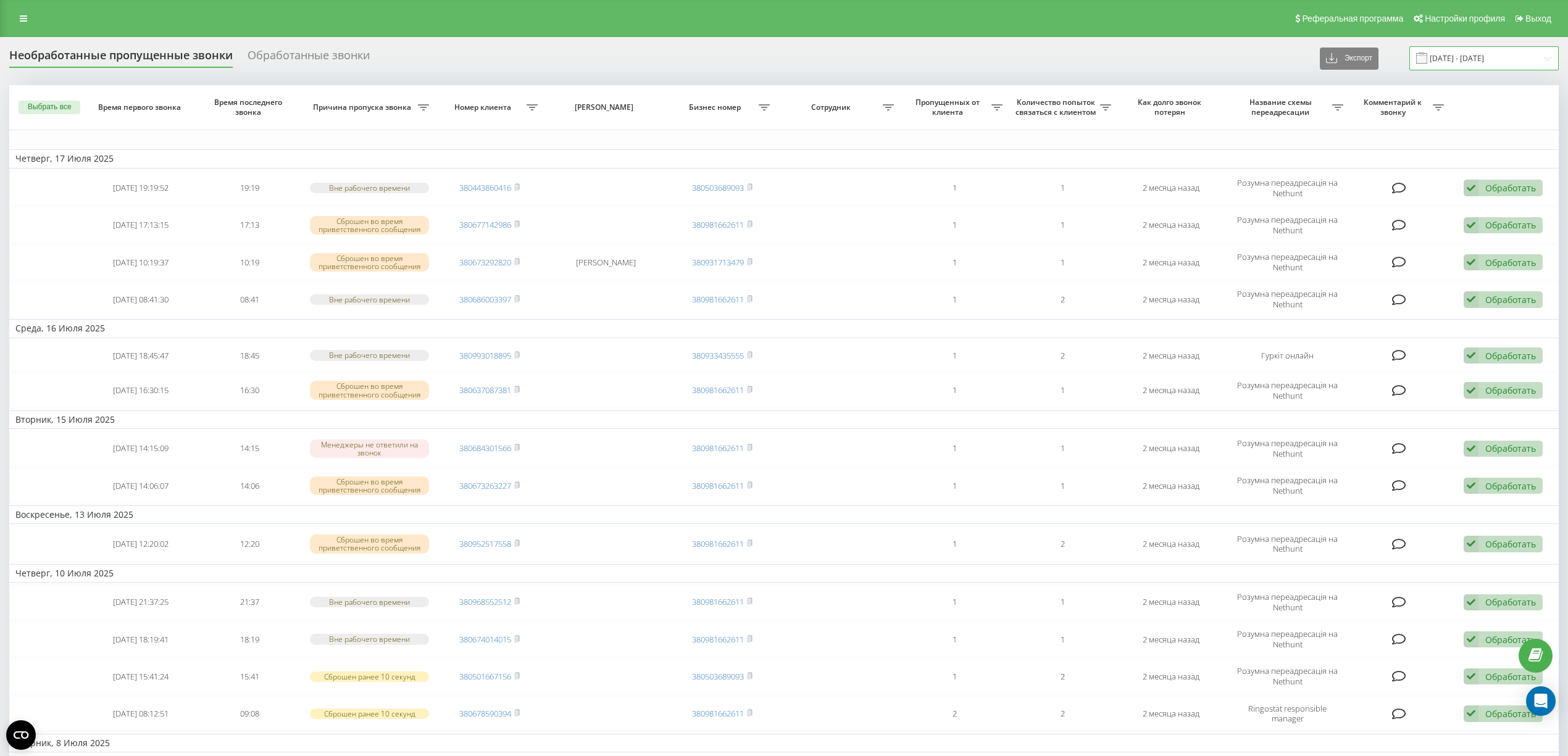
click at [1460, 52] on input "[DATE] - [DATE]" at bounding box center [1483, 58] width 149 height 24
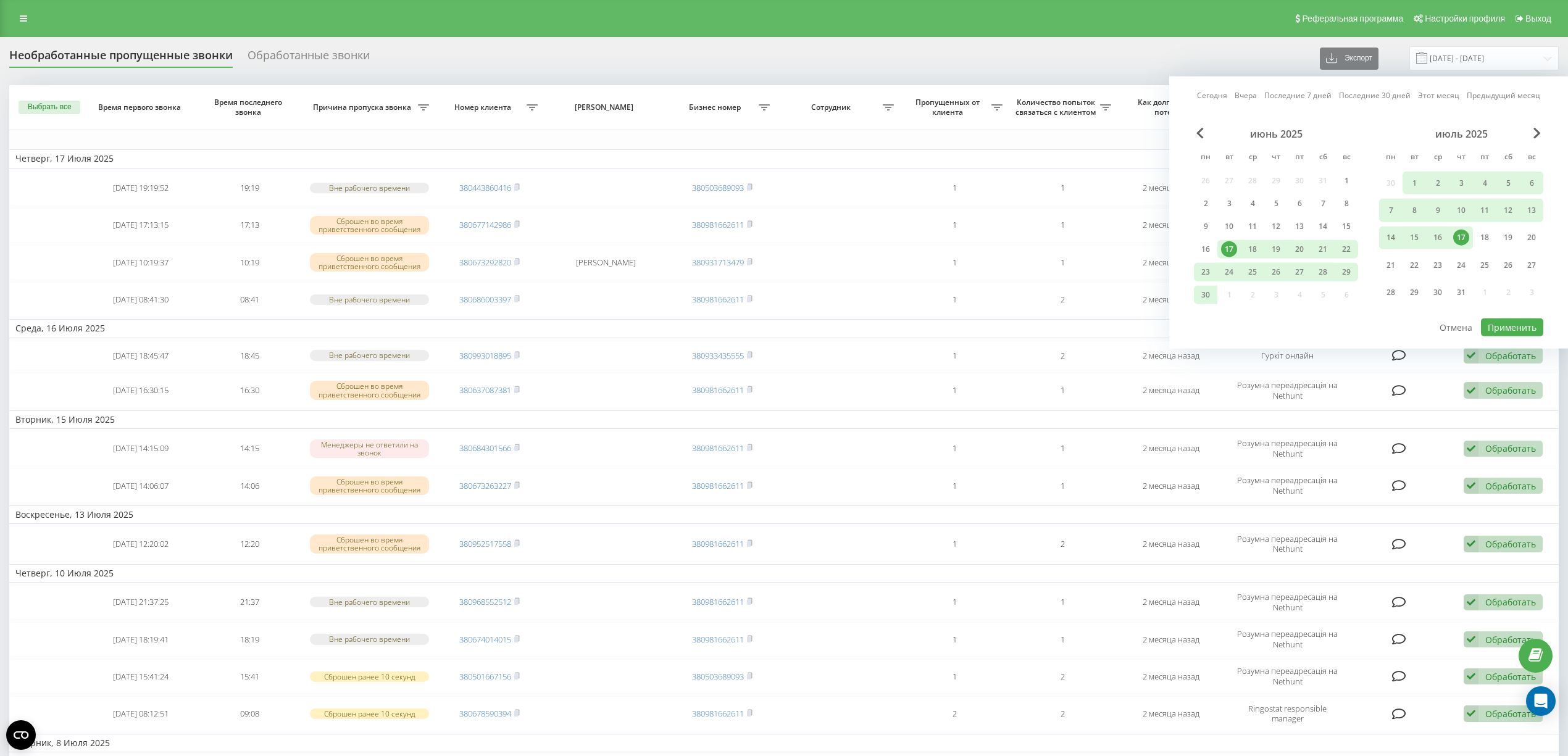
click at [1217, 92] on link "Сегодня" at bounding box center [1212, 95] width 31 height 12
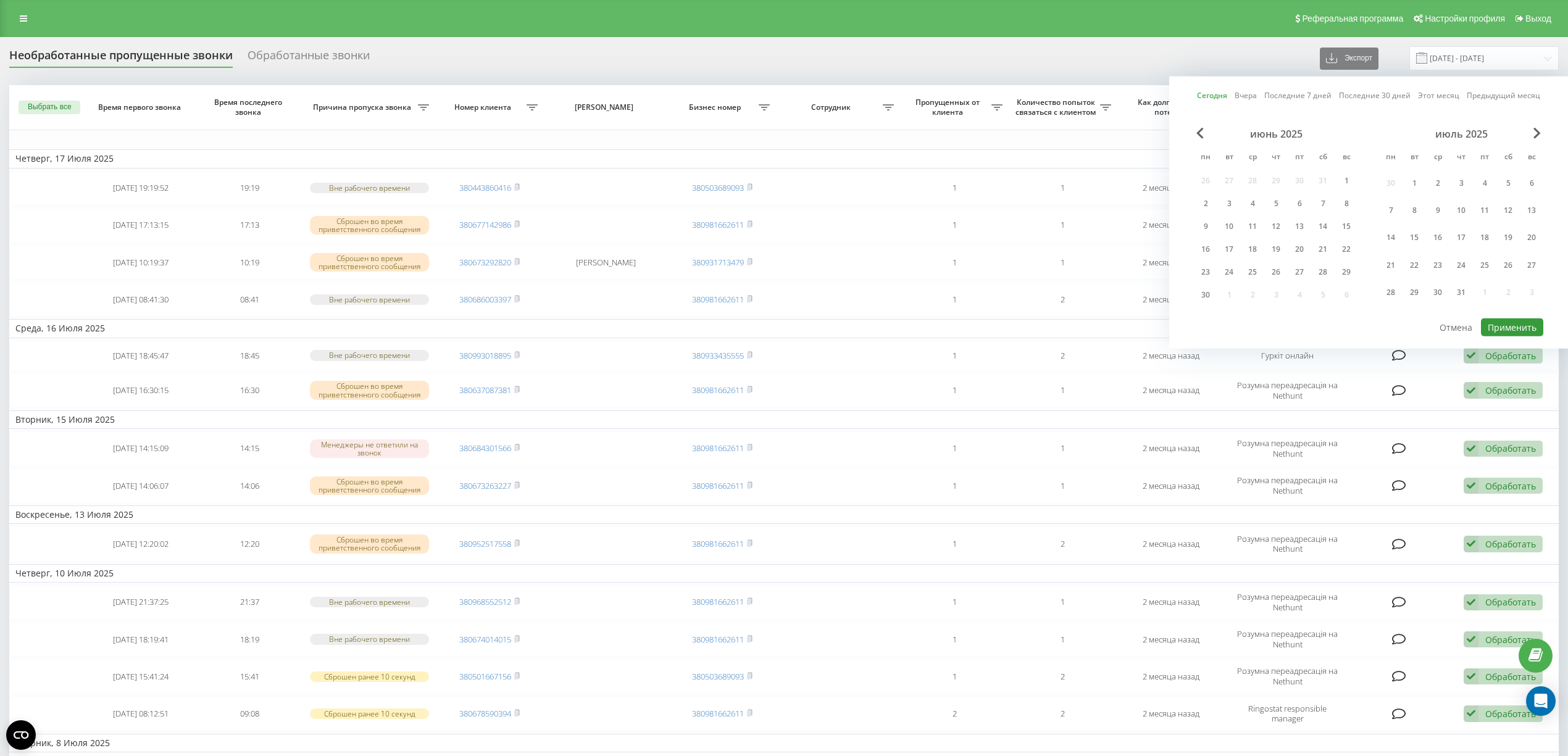
click at [1501, 318] on button "Применить" at bounding box center [1511, 327] width 62 height 18
type input "[DATE] - [DATE]"
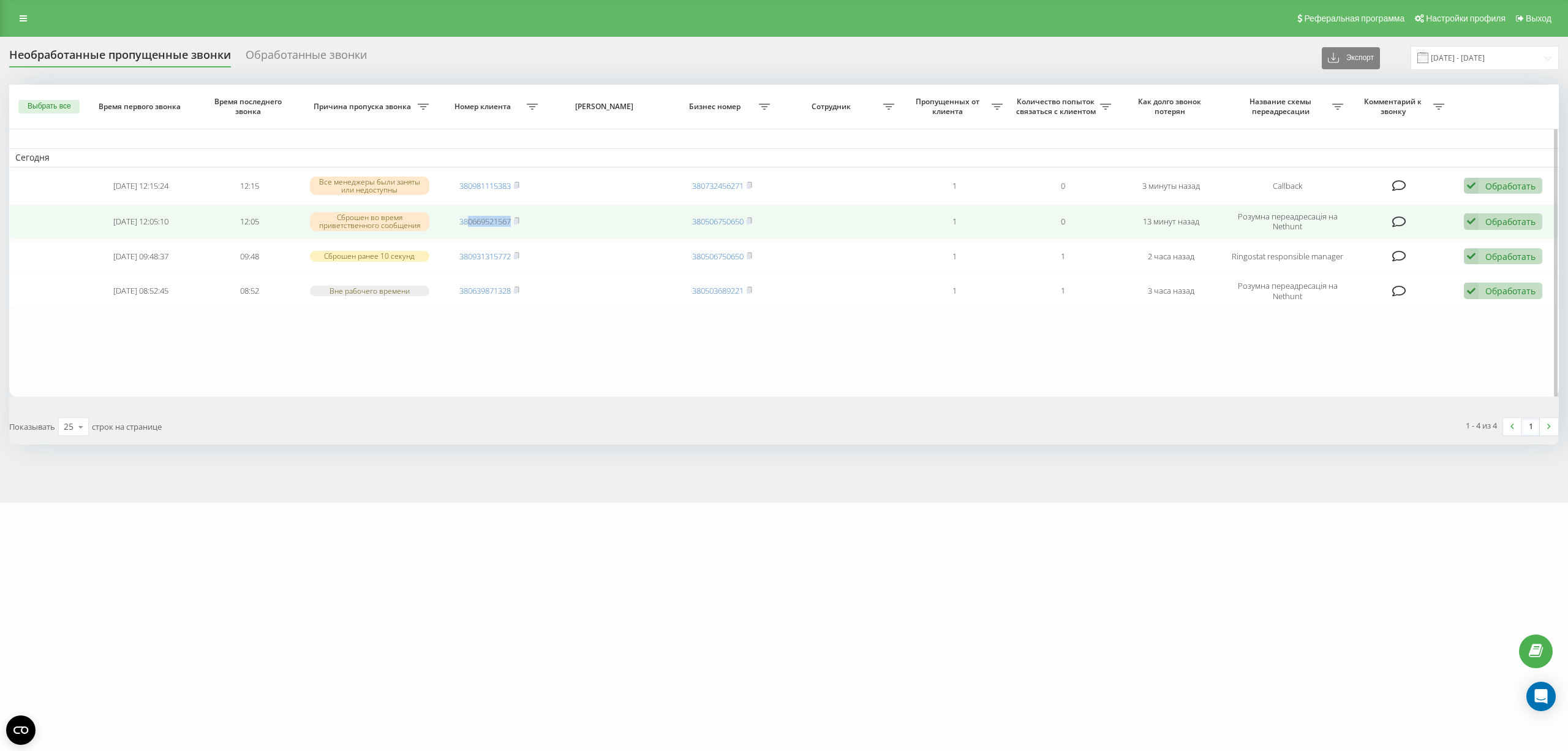
drag, startPoint x: 516, startPoint y: 224, endPoint x: 467, endPoint y: 229, distance: 49.3
click at [467, 229] on td "380669521567" at bounding box center [489, 221] width 108 height 34
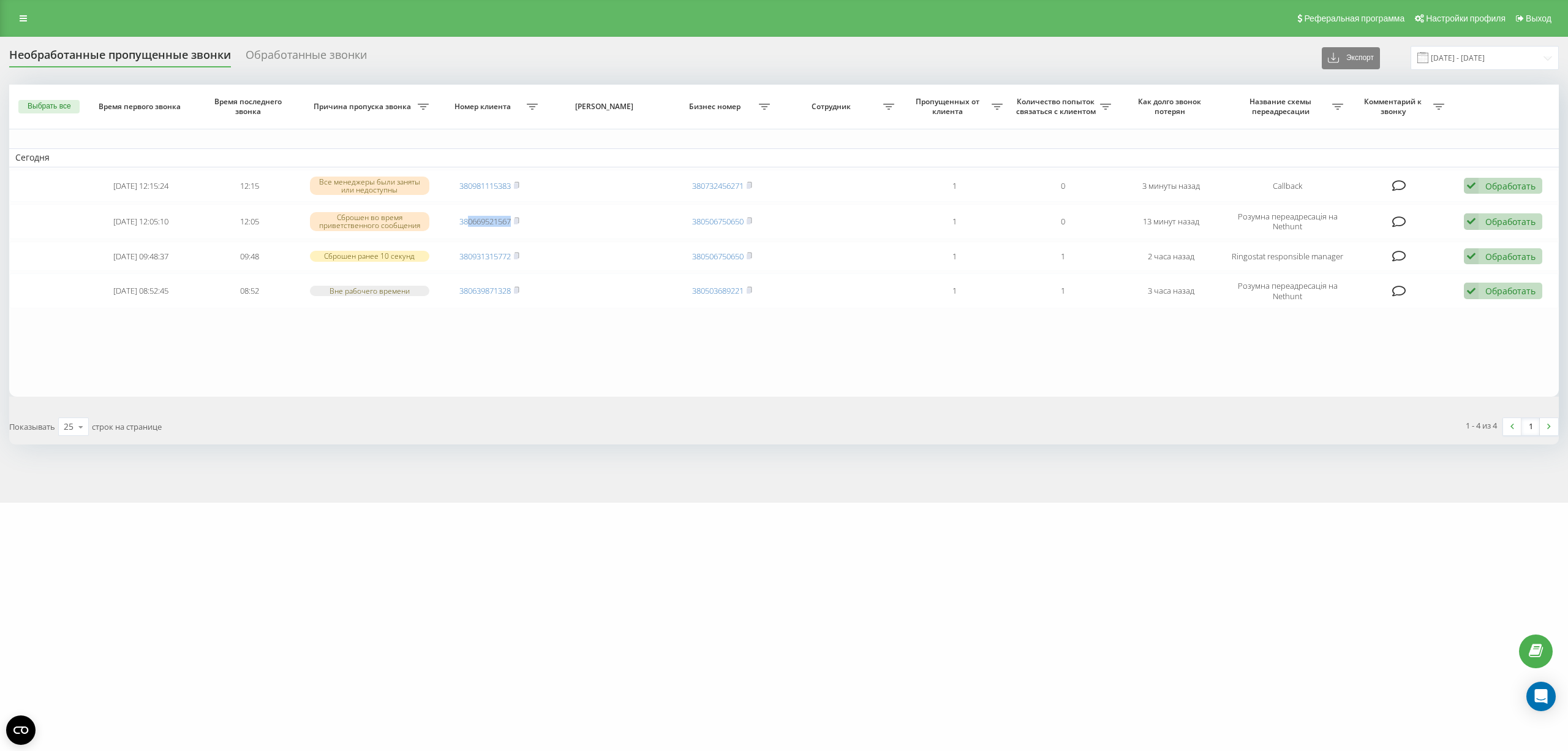
copy link "0669521567"
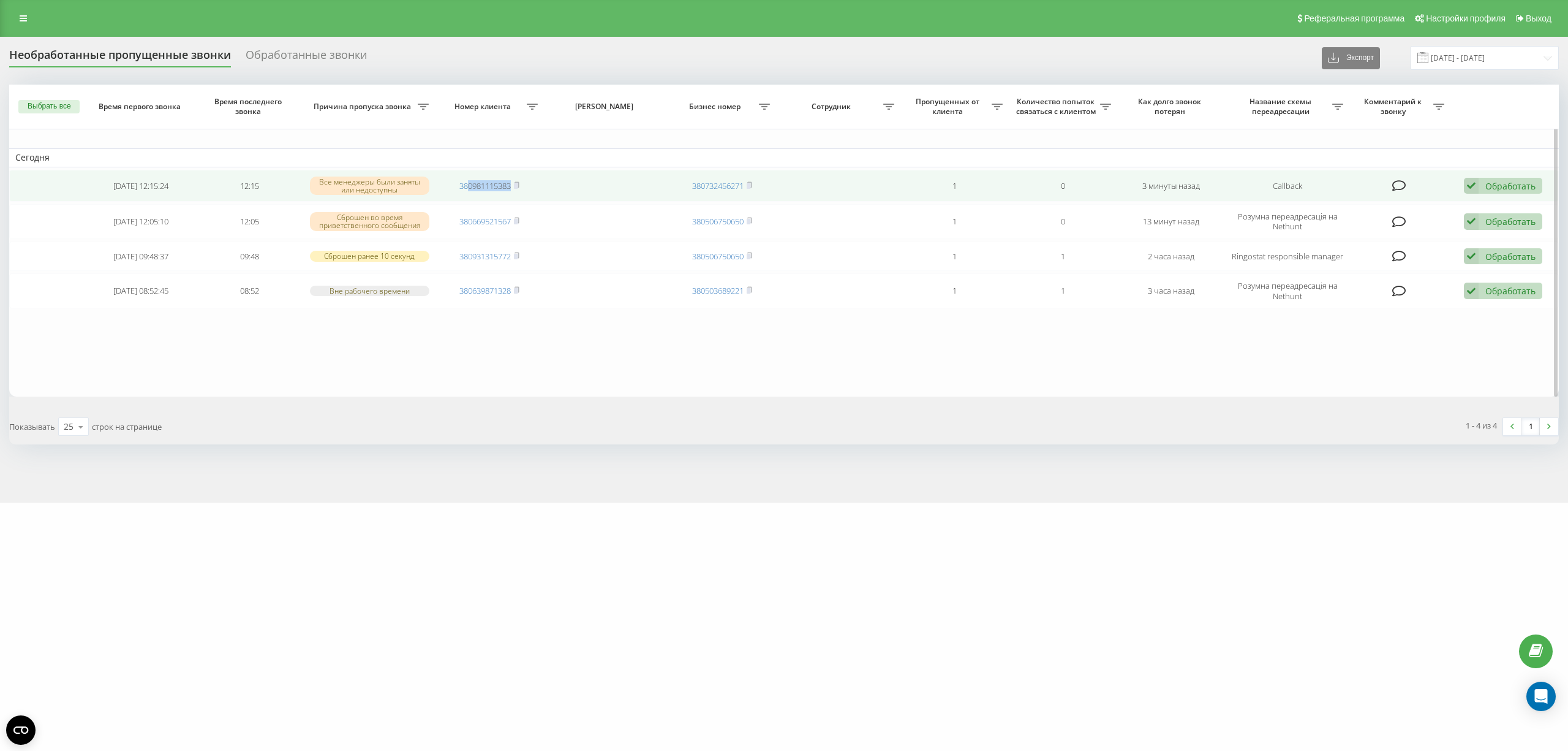
drag, startPoint x: 517, startPoint y: 188, endPoint x: 466, endPoint y: 195, distance: 51.5
click at [466, 195] on td "380981115383" at bounding box center [489, 186] width 108 height 32
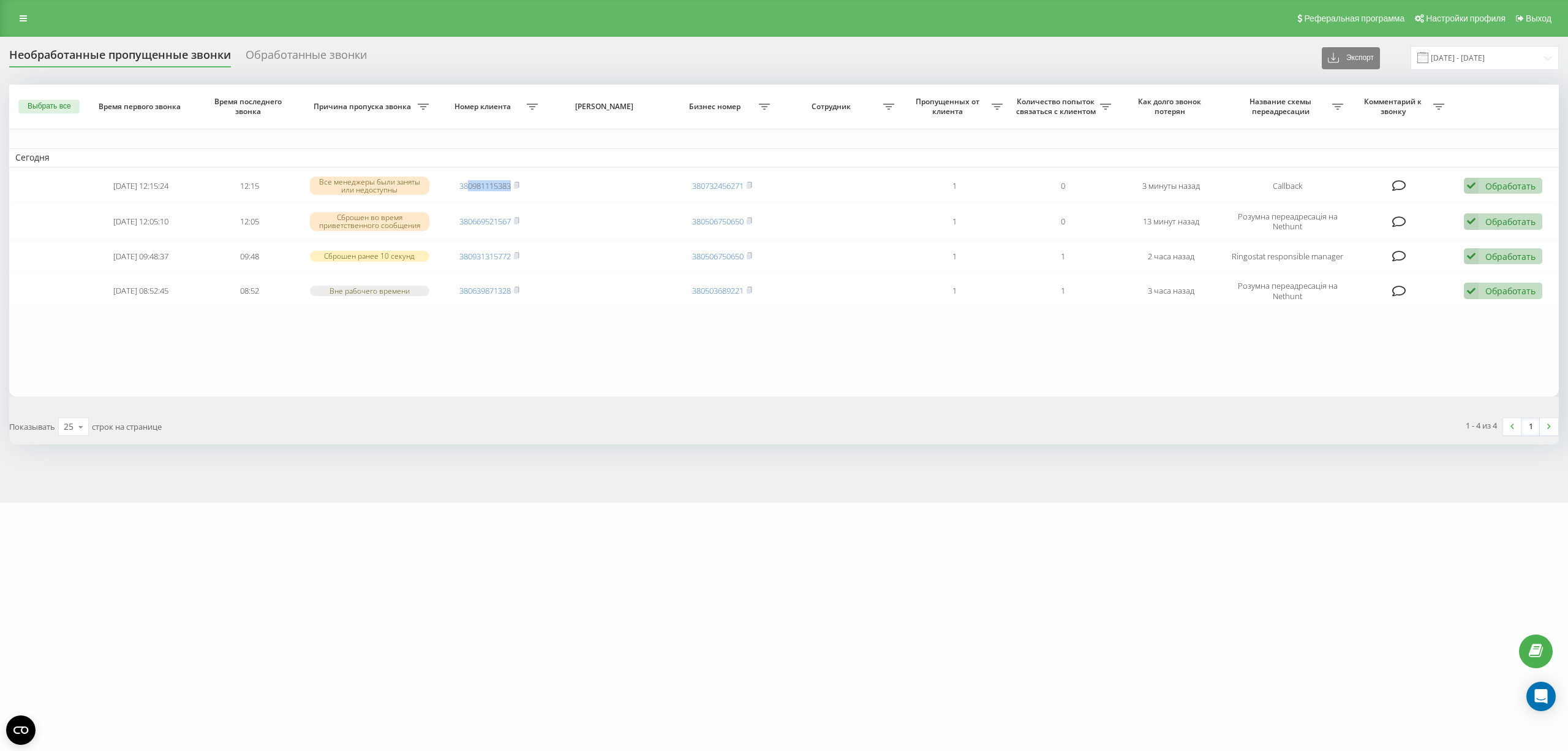
copy link "0981115383"
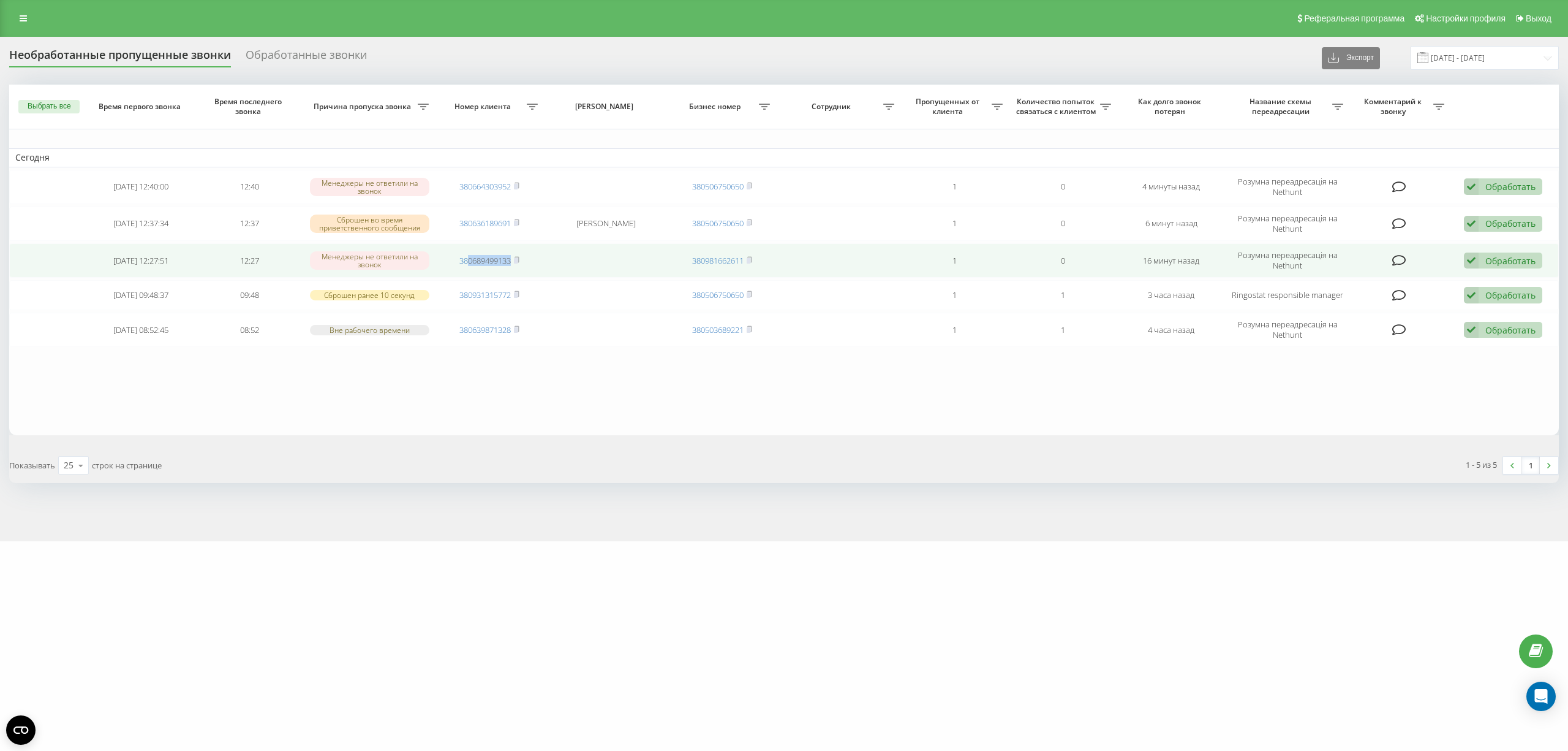
drag, startPoint x: 515, startPoint y: 263, endPoint x: 467, endPoint y: 272, distance: 48.8
click at [467, 272] on td "380689499133" at bounding box center [489, 261] width 108 height 34
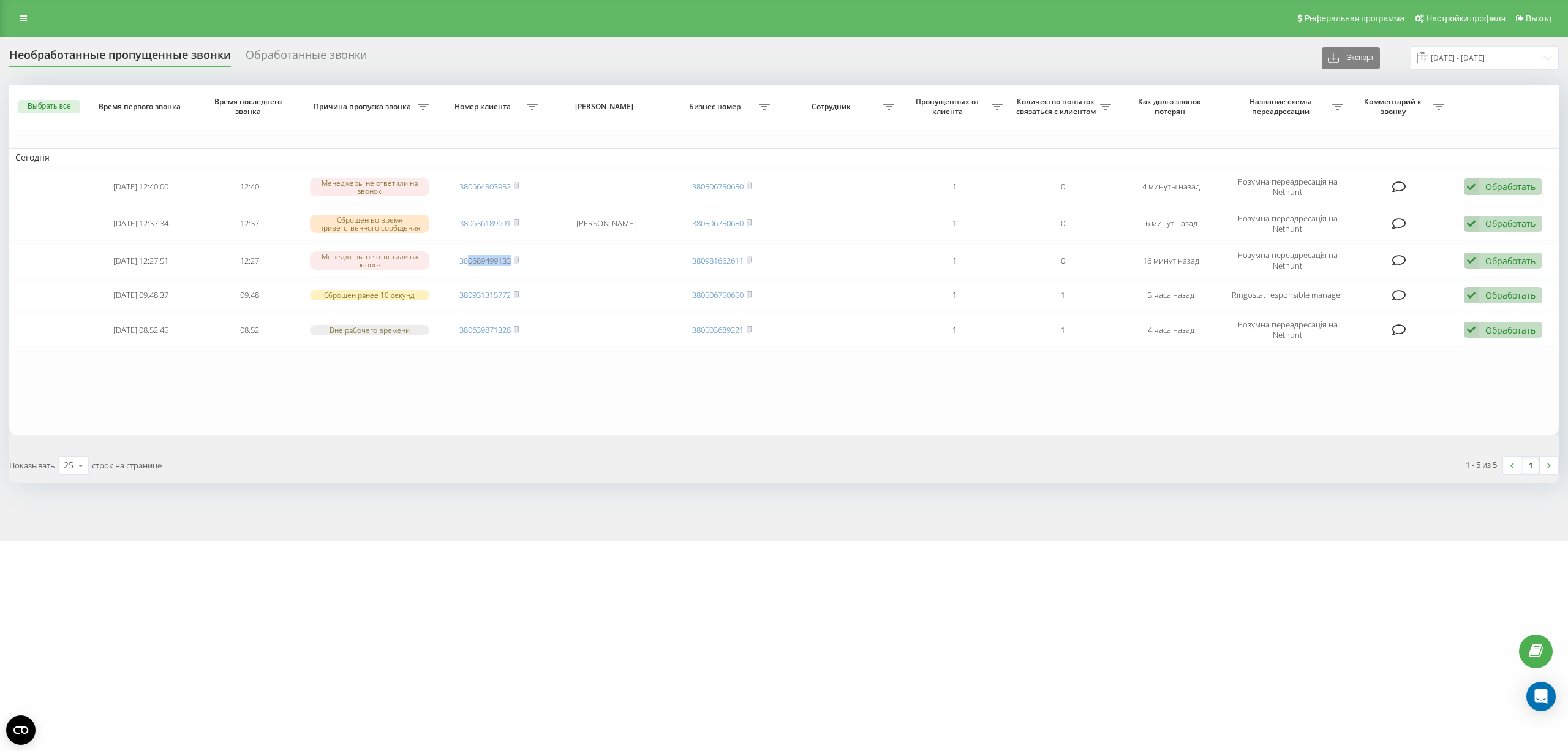
copy link "0689499133"
drag, startPoint x: 513, startPoint y: 227, endPoint x: 502, endPoint y: 357, distance: 130.5
click at [469, 231] on td "380636189691" at bounding box center [489, 223] width 108 height 34
copy link "636189691"
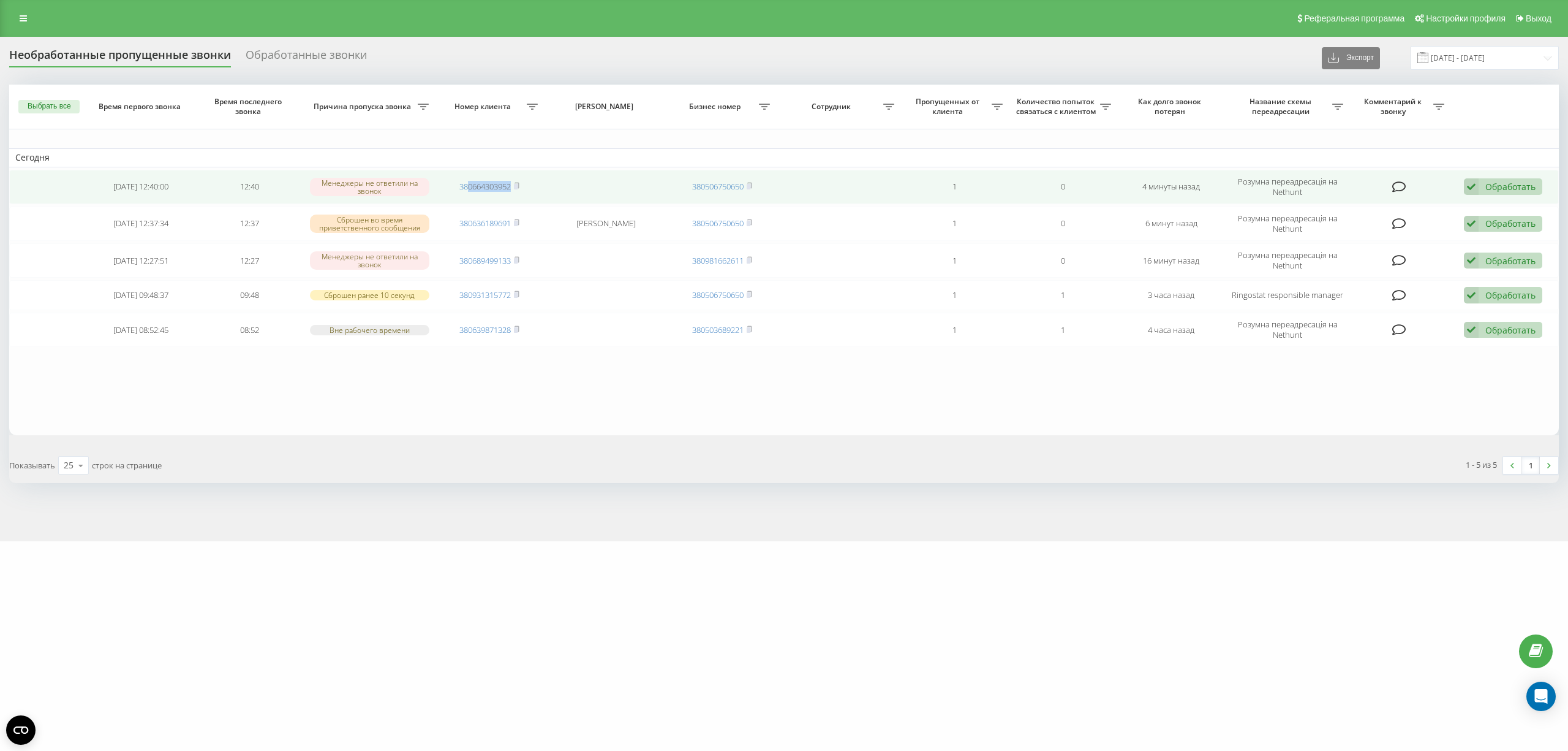
drag, startPoint x: 516, startPoint y: 190, endPoint x: 469, endPoint y: 195, distance: 47.3
click at [469, 195] on td "380664303952" at bounding box center [489, 187] width 108 height 34
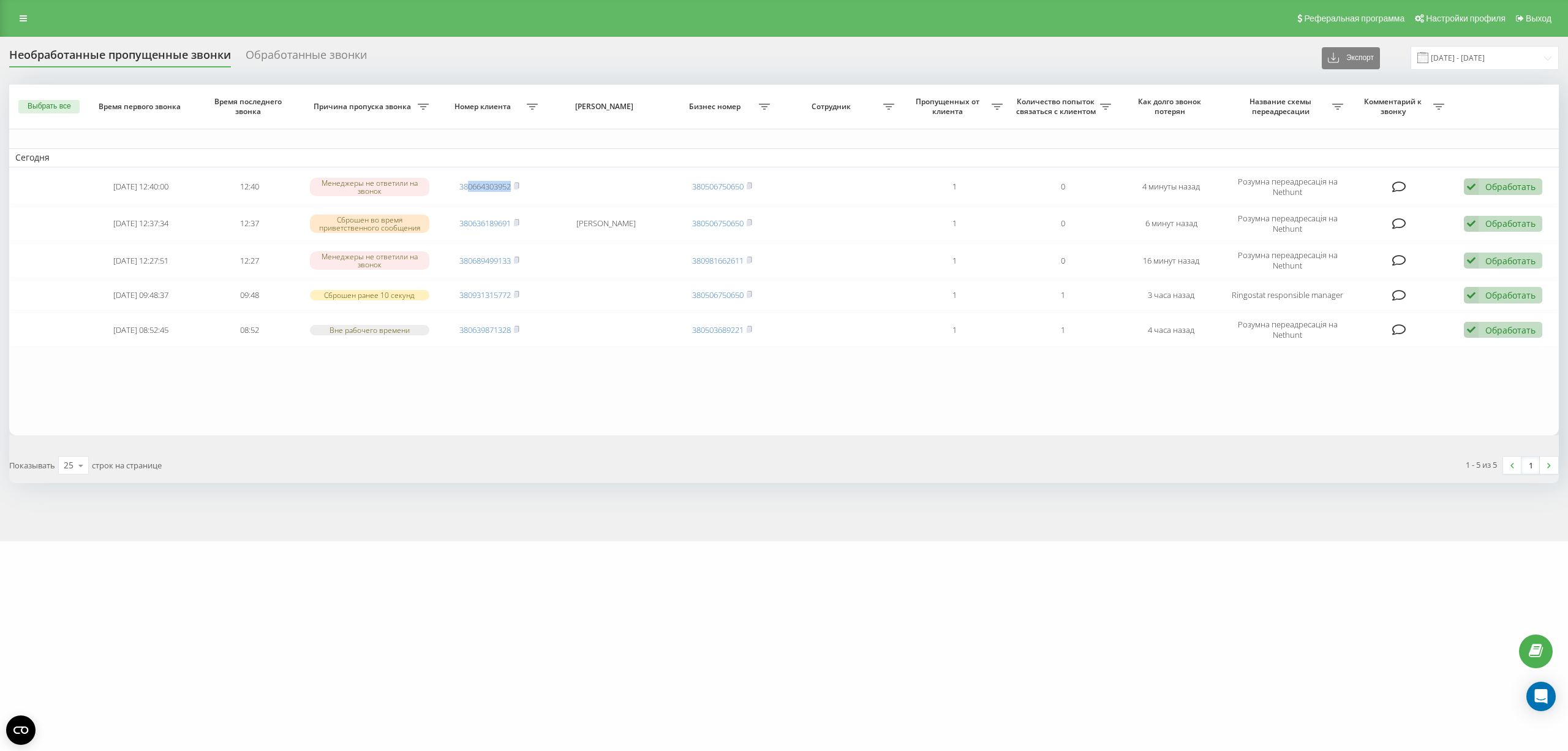
copy link "0664303952"
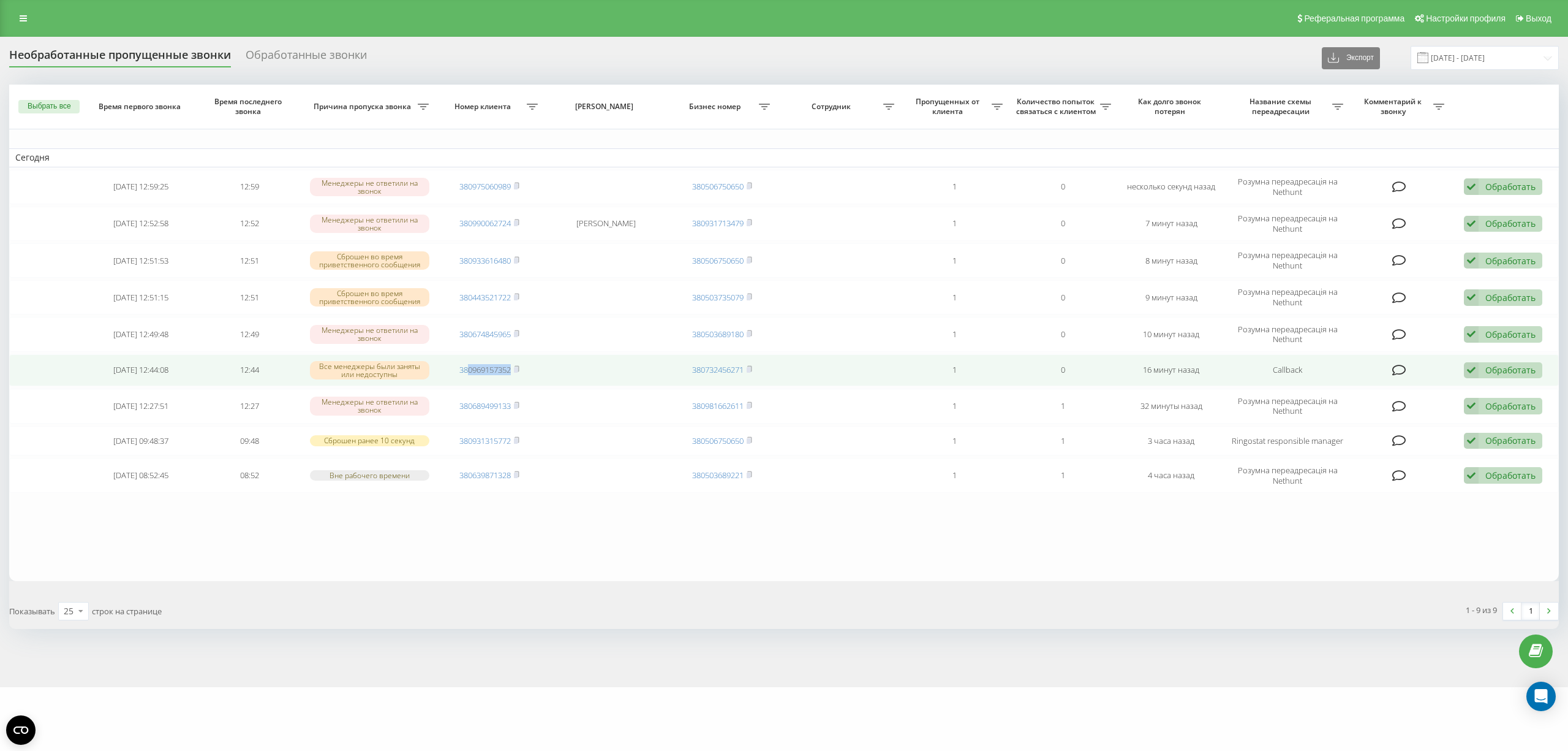
drag, startPoint x: 515, startPoint y: 374, endPoint x: 467, endPoint y: 381, distance: 48.5
click at [467, 381] on td "380969157352" at bounding box center [489, 371] width 108 height 32
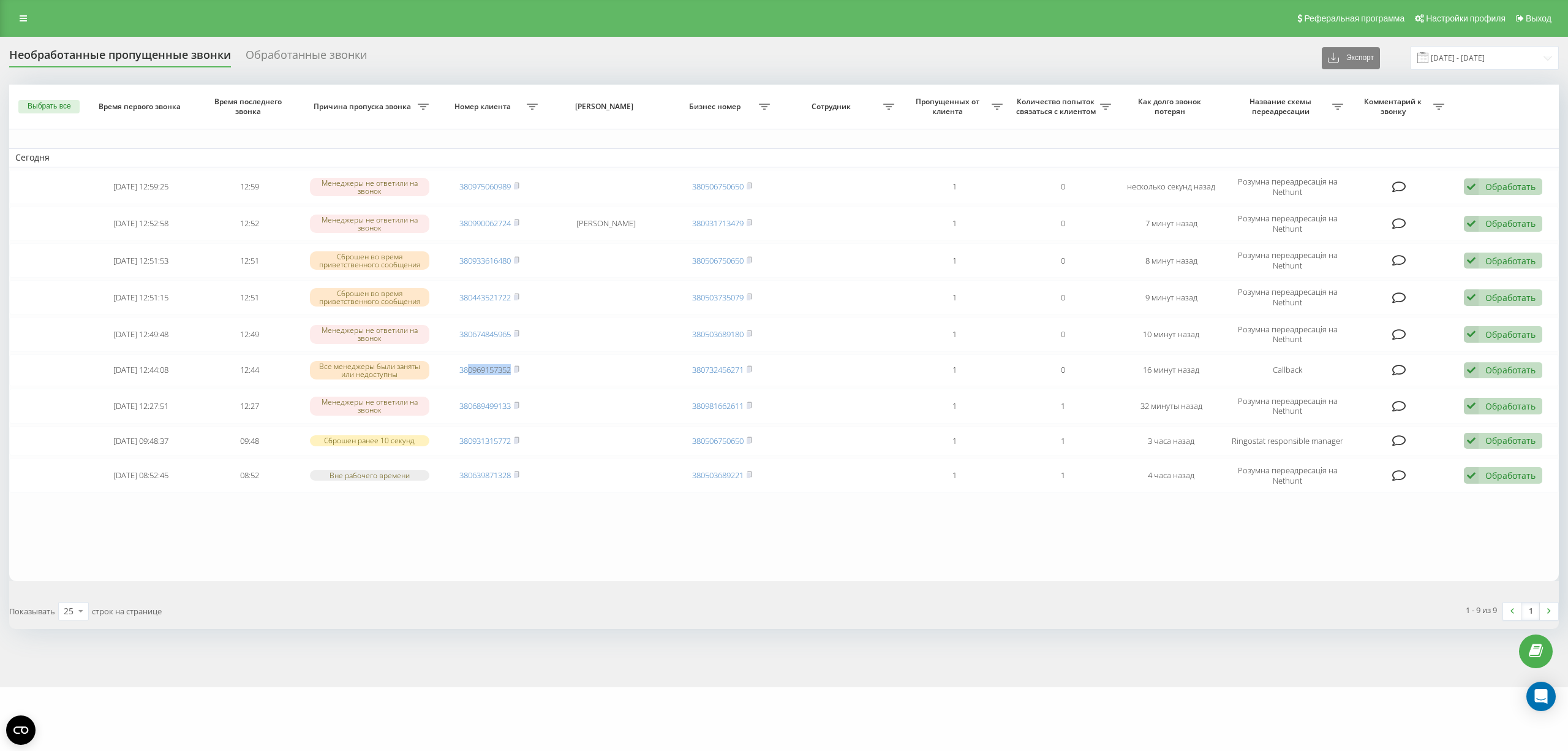
copy link "0969157352"
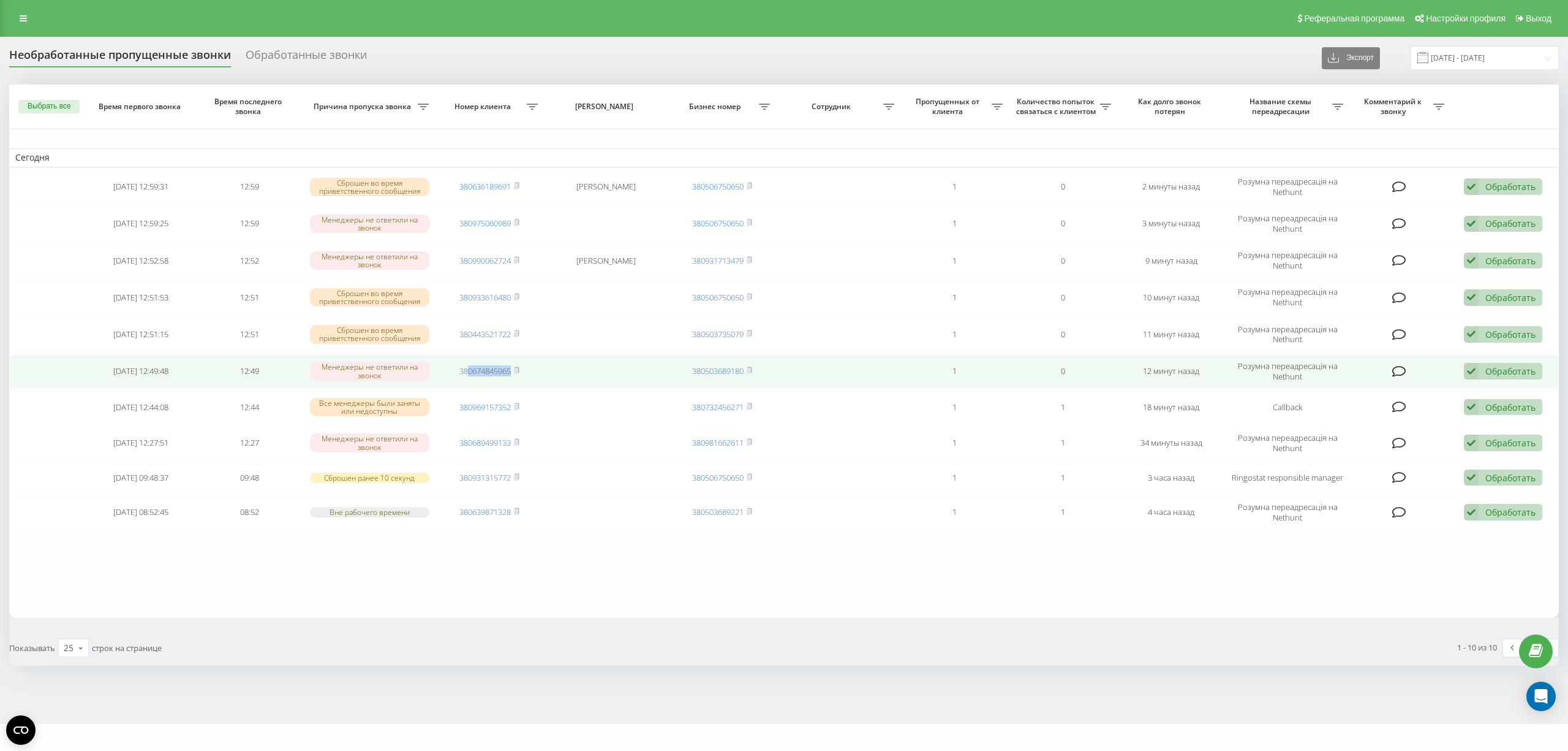
drag, startPoint x: 510, startPoint y: 374, endPoint x: 467, endPoint y: 380, distance: 43.4
click at [467, 380] on td "380674845965" at bounding box center [489, 371] width 108 height 34
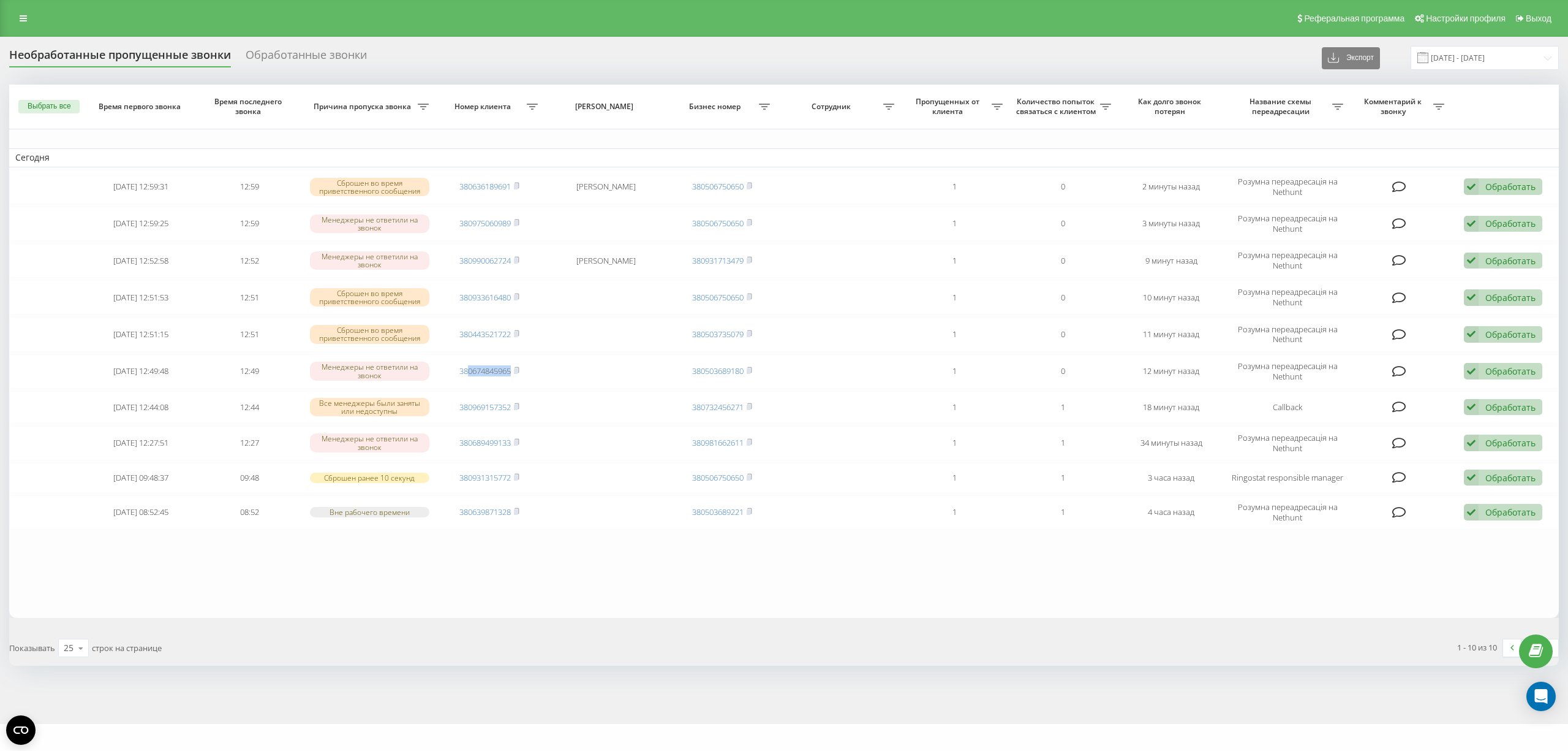
copy link "0674845965"
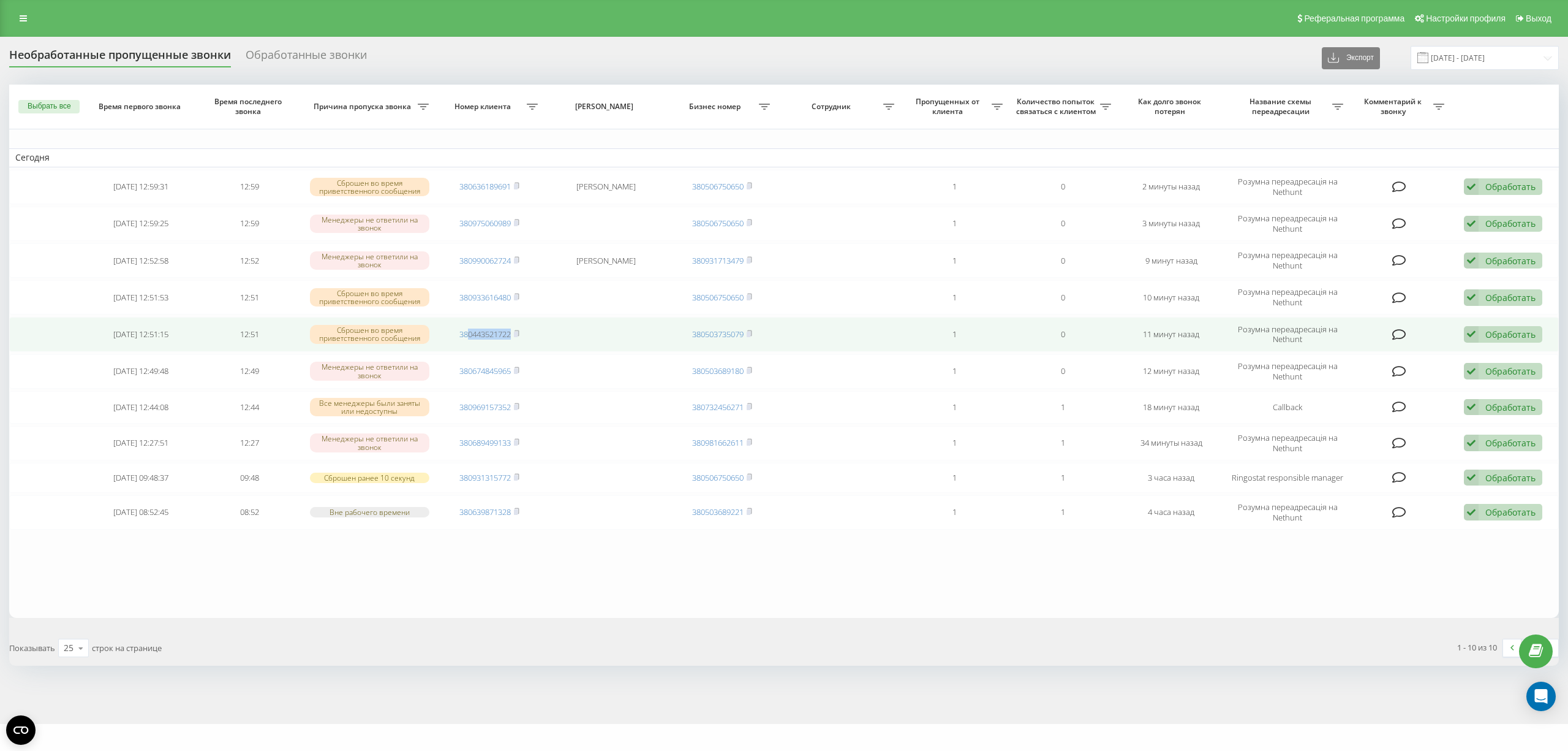
drag, startPoint x: 515, startPoint y: 338, endPoint x: 466, endPoint y: 347, distance: 49.8
click at [466, 347] on td "380443521722" at bounding box center [489, 334] width 108 height 34
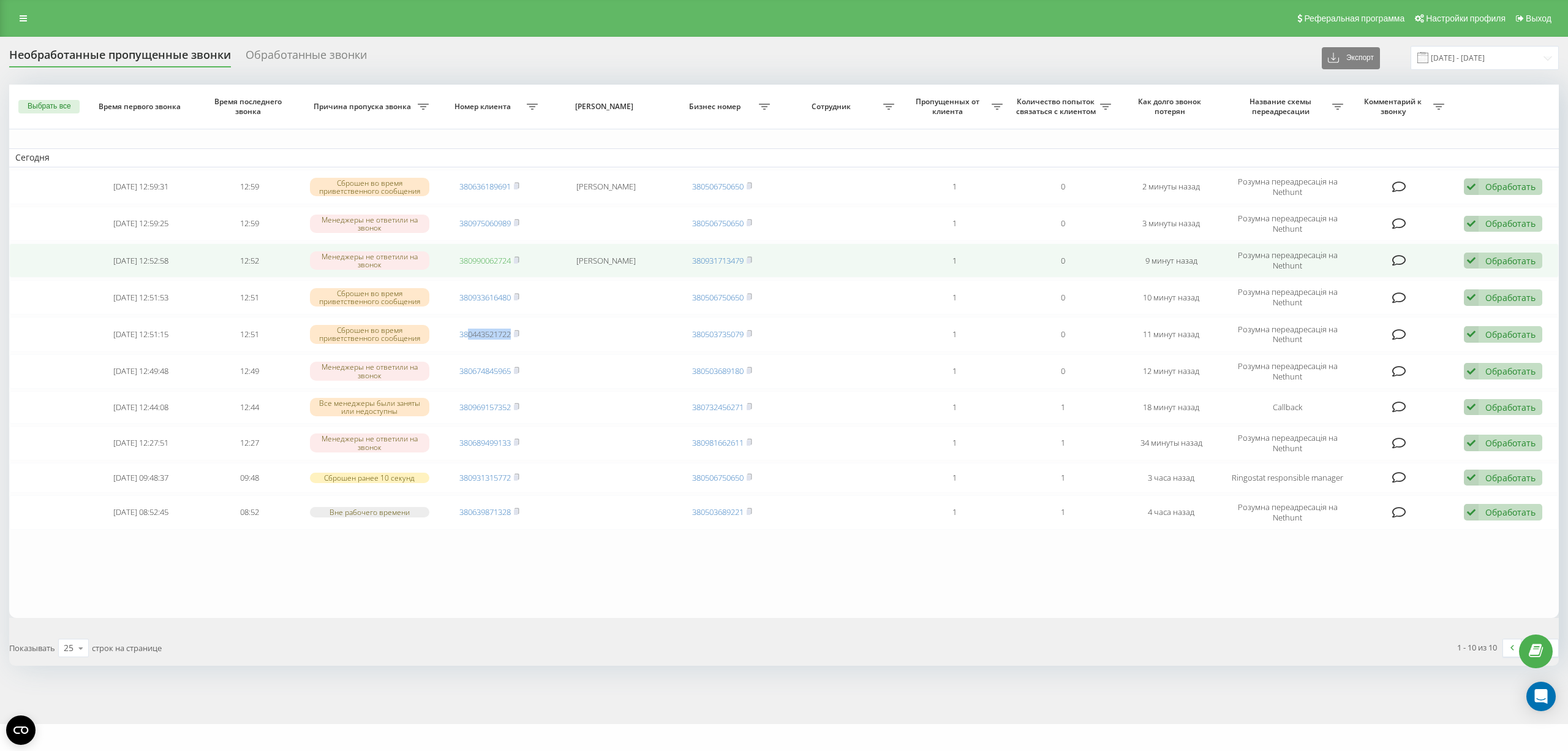
copy link "0443521722"
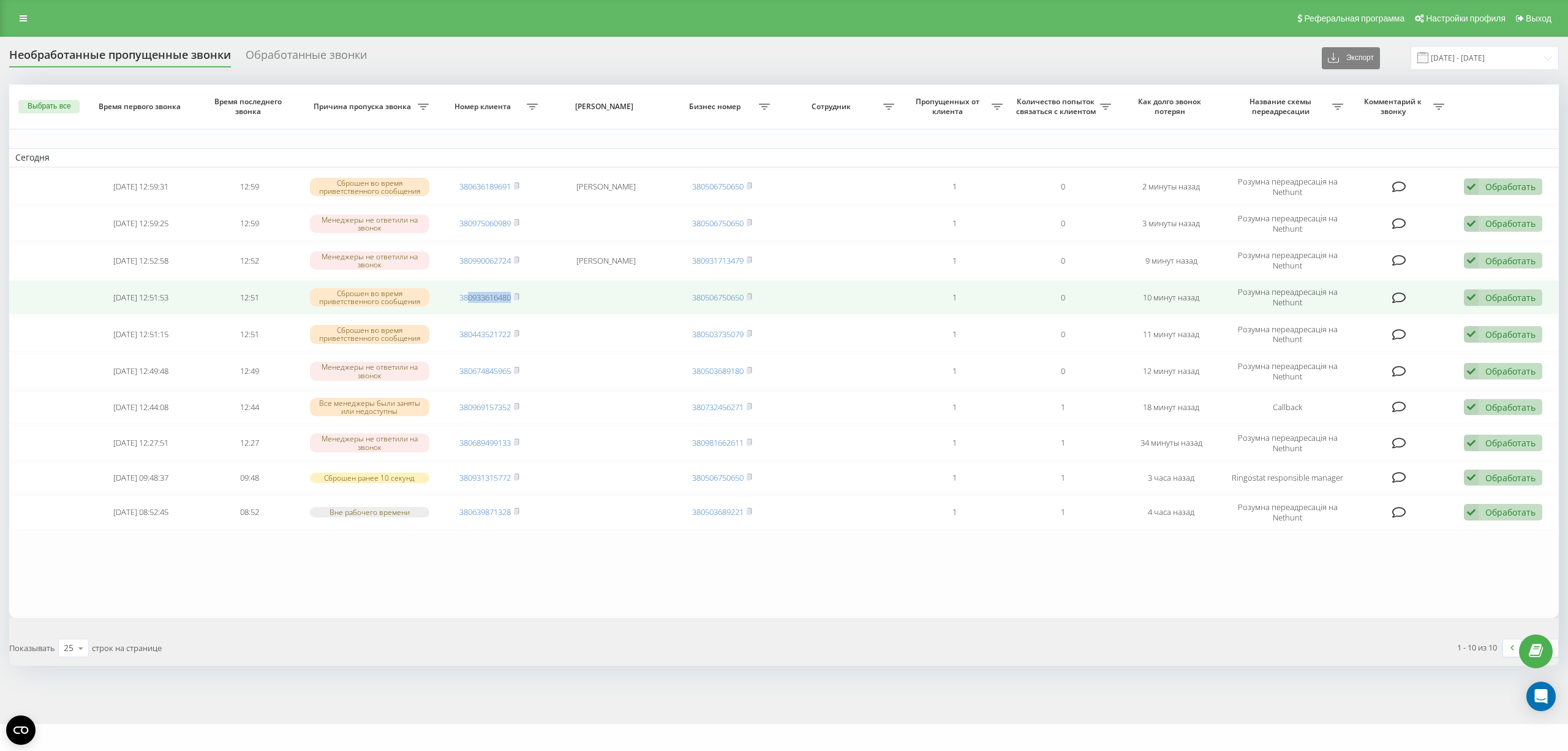
drag, startPoint x: 515, startPoint y: 298, endPoint x: 469, endPoint y: 306, distance: 46.7
click at [469, 306] on td "380933616480" at bounding box center [489, 297] width 108 height 34
copy link "0933616480"
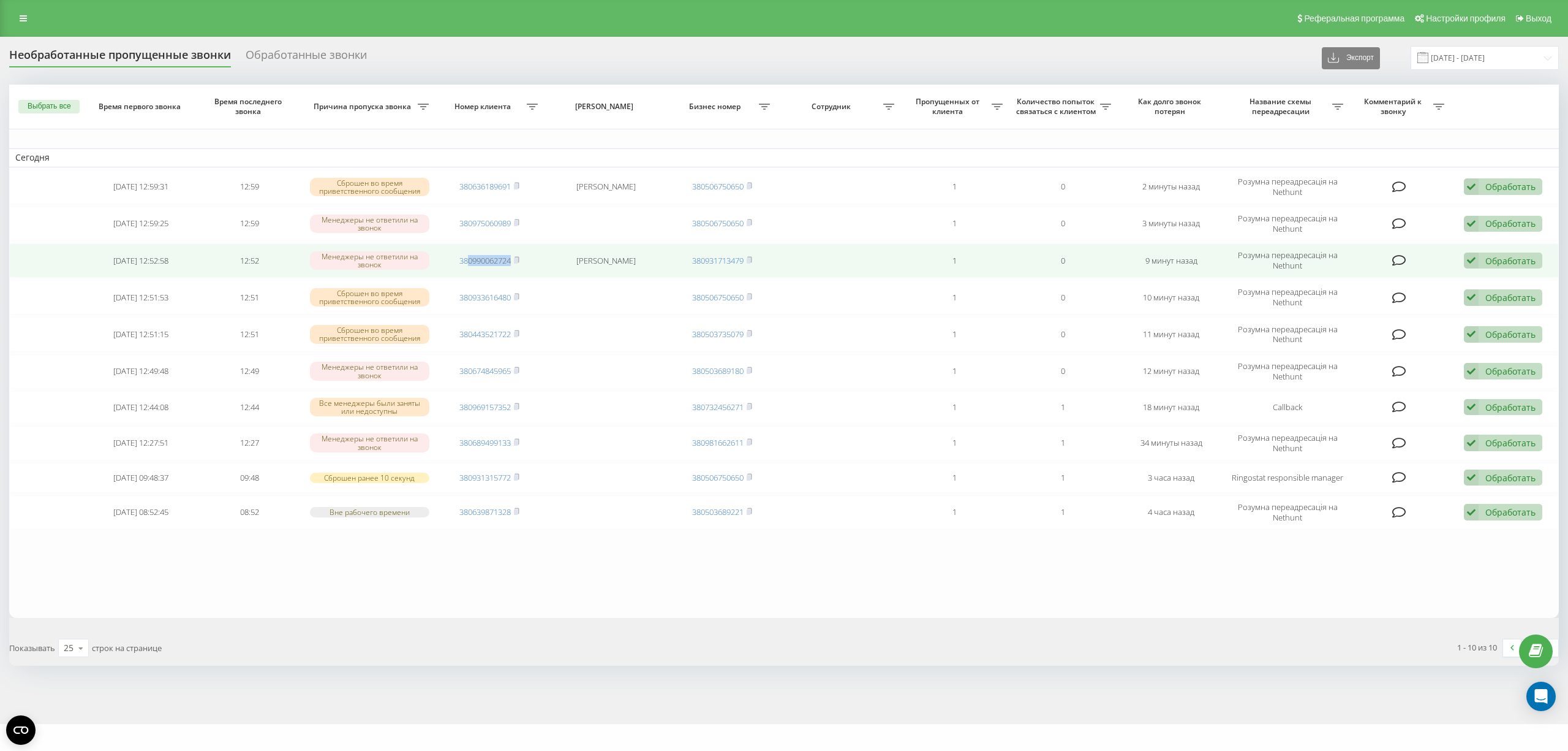
drag, startPoint x: 517, startPoint y: 261, endPoint x: 466, endPoint y: 267, distance: 51.4
click at [466, 267] on td "380990062724" at bounding box center [489, 261] width 108 height 34
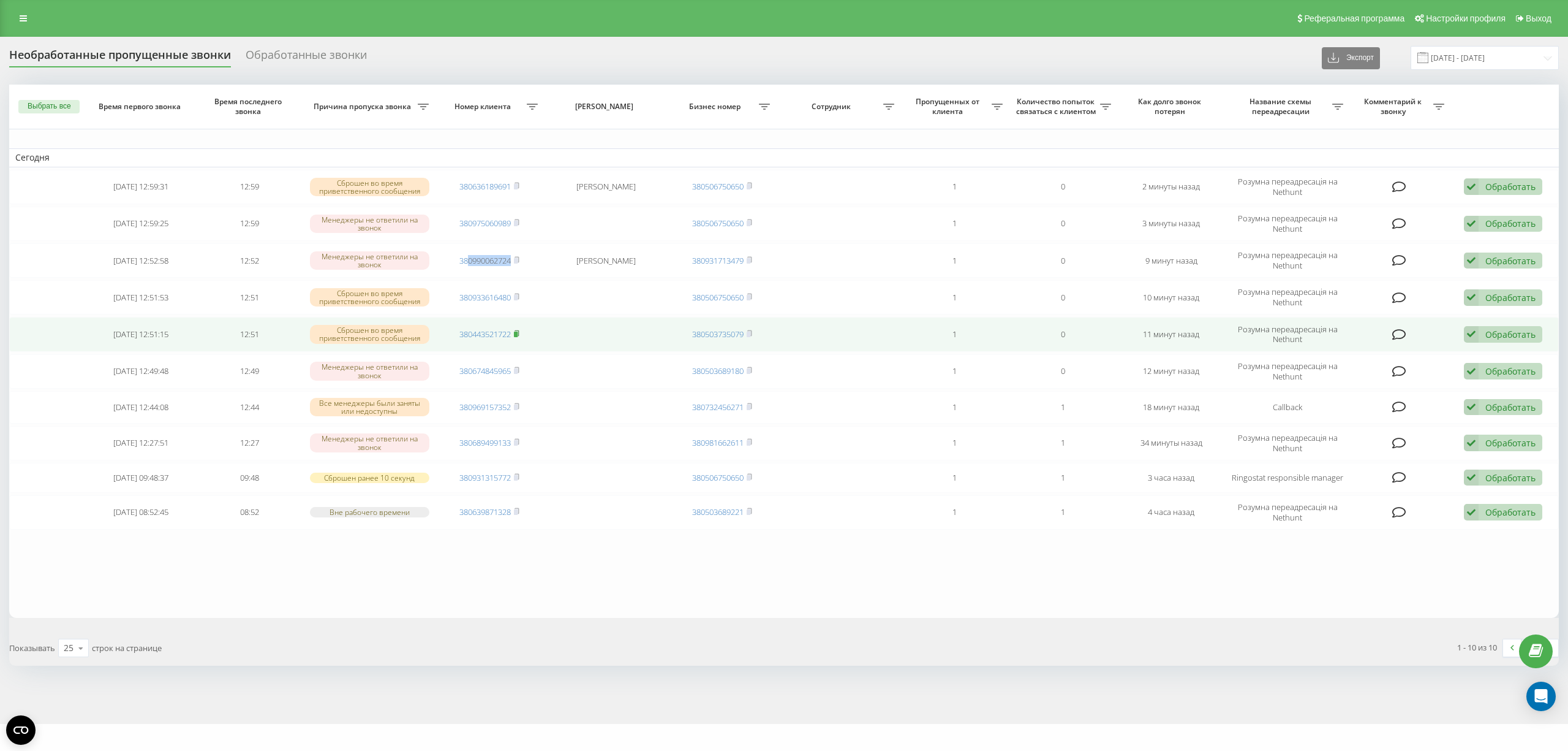
copy link "0990062724"
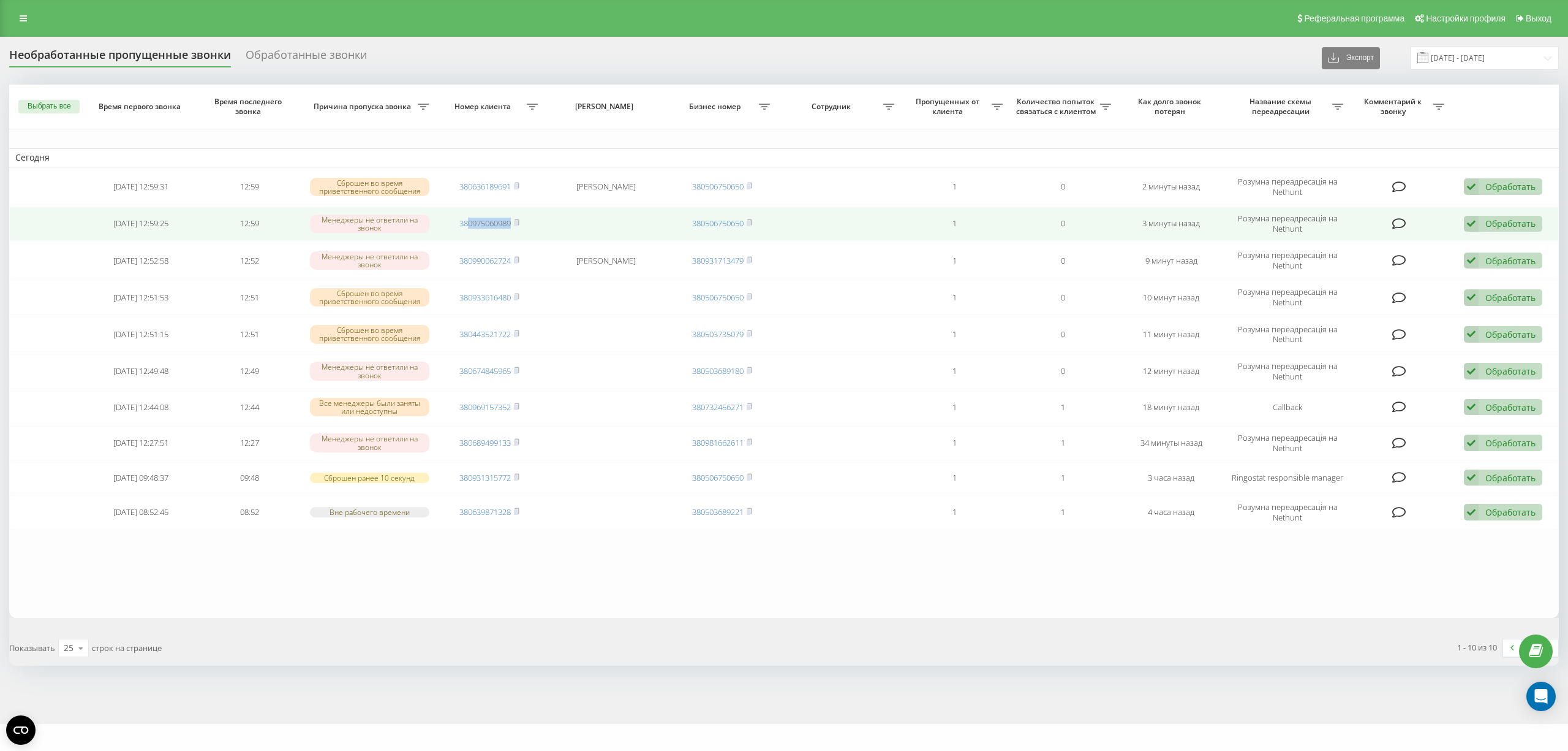
drag, startPoint x: 515, startPoint y: 227, endPoint x: 468, endPoint y: 231, distance: 47.2
click at [468, 231] on td "380975060989" at bounding box center [489, 223] width 108 height 34
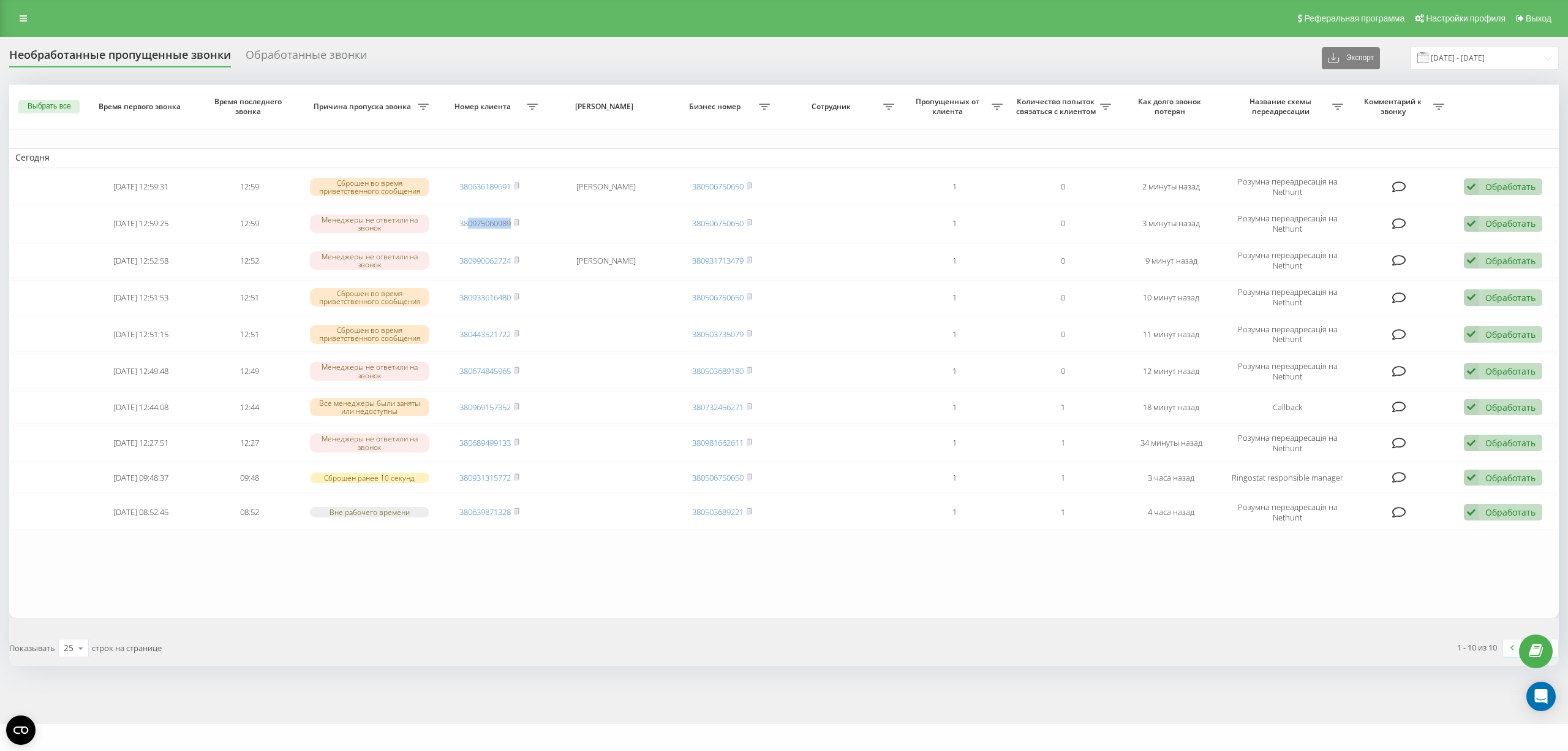
copy link "0975060989"
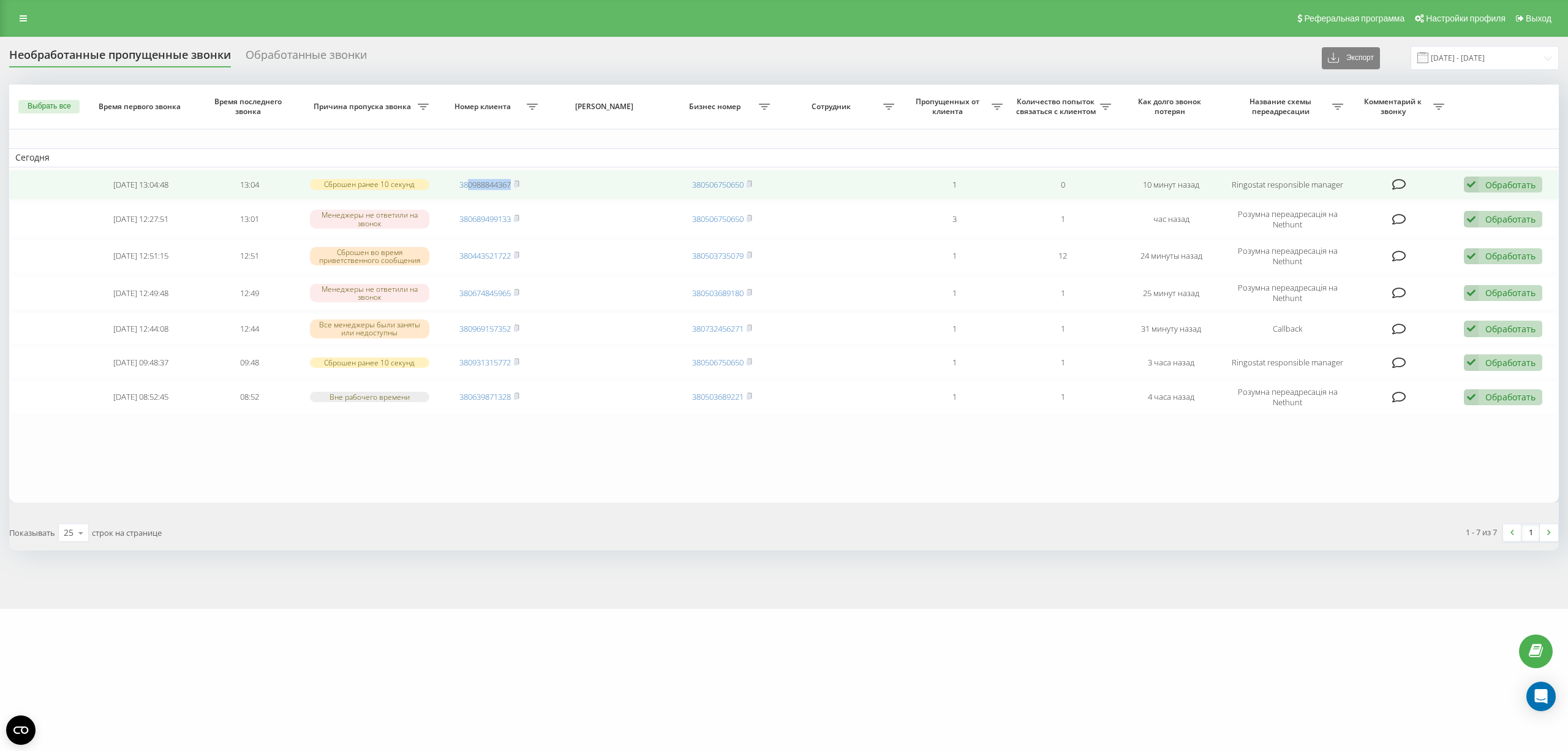
drag, startPoint x: 513, startPoint y: 184, endPoint x: 469, endPoint y: 191, distance: 44.6
click at [469, 191] on td "380988844367" at bounding box center [489, 185] width 108 height 30
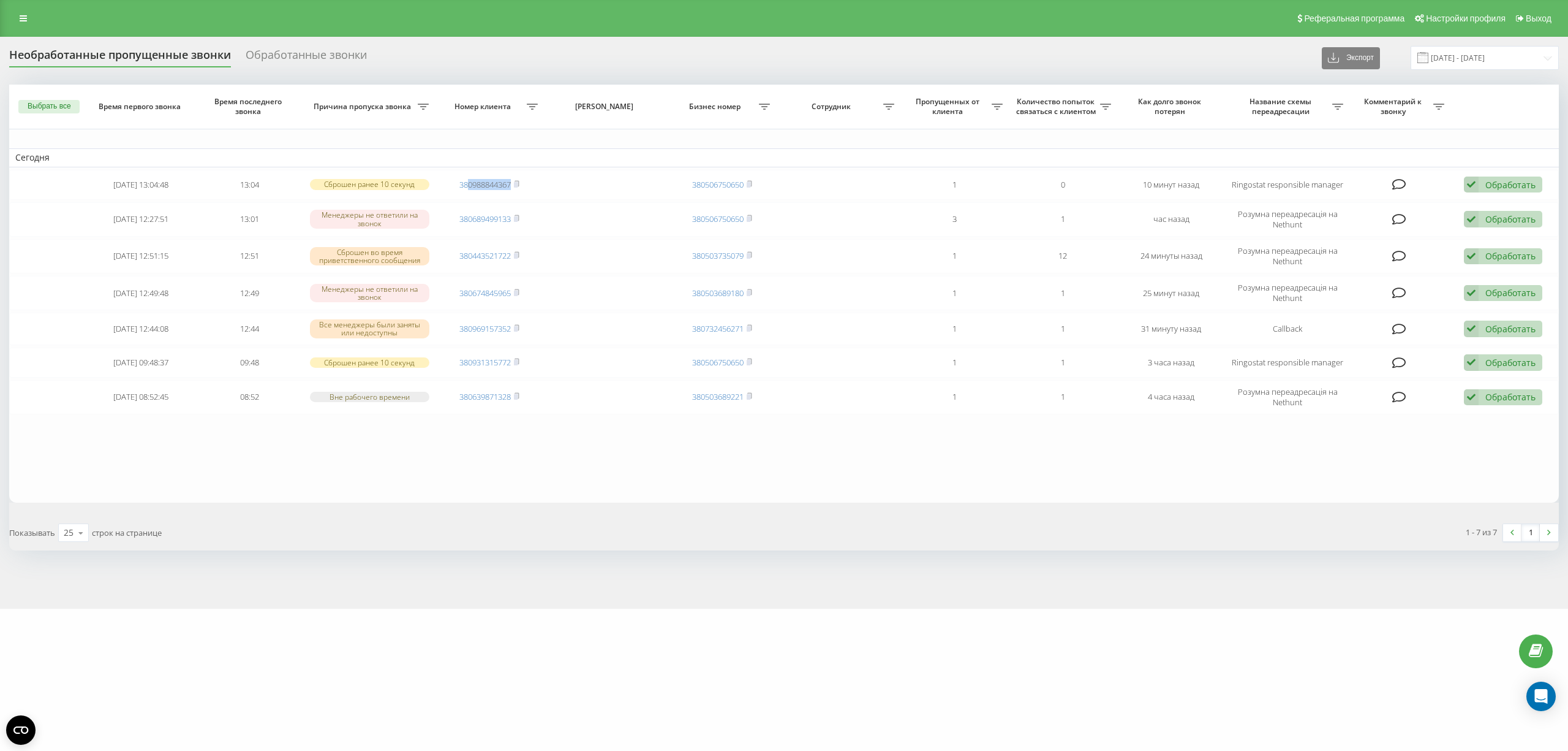
copy link "0988844367"
